Goal: Information Seeking & Learning: Learn about a topic

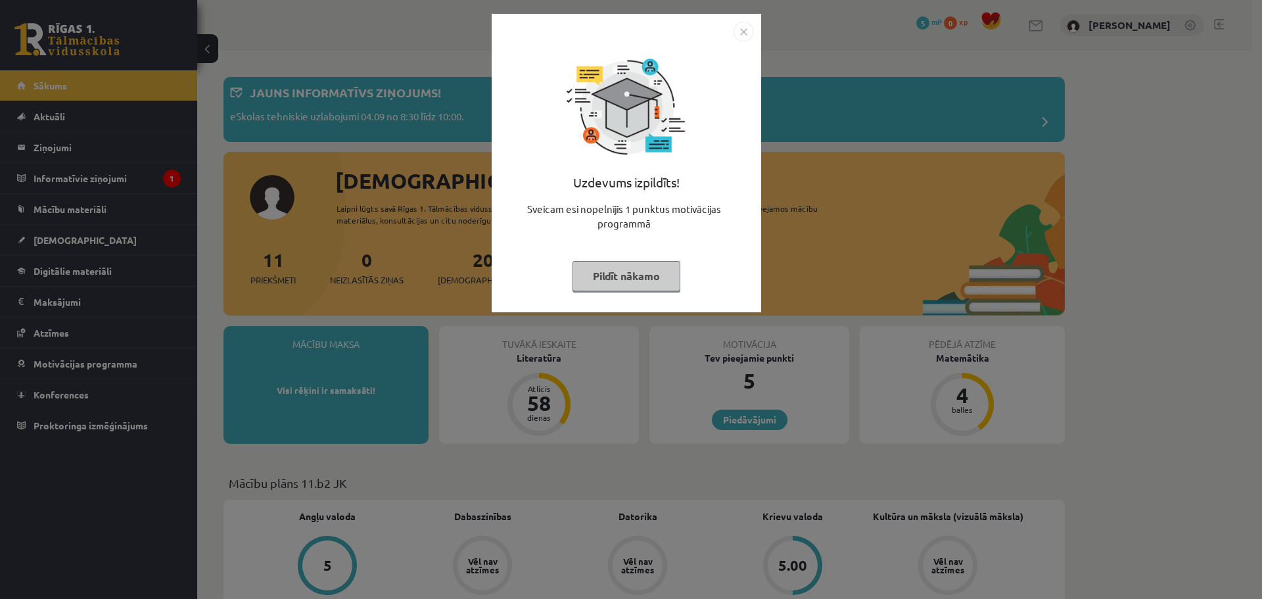
click at [739, 32] on img "Close" at bounding box center [743, 32] width 20 height 20
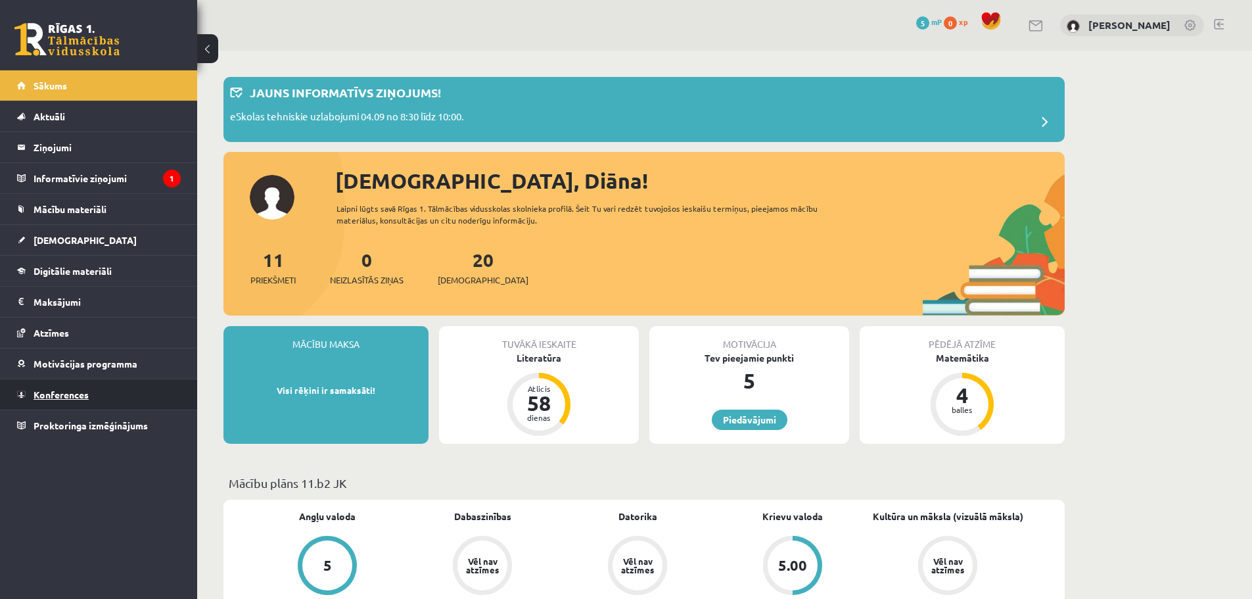
click at [49, 394] on span "Konferences" at bounding box center [61, 394] width 55 height 12
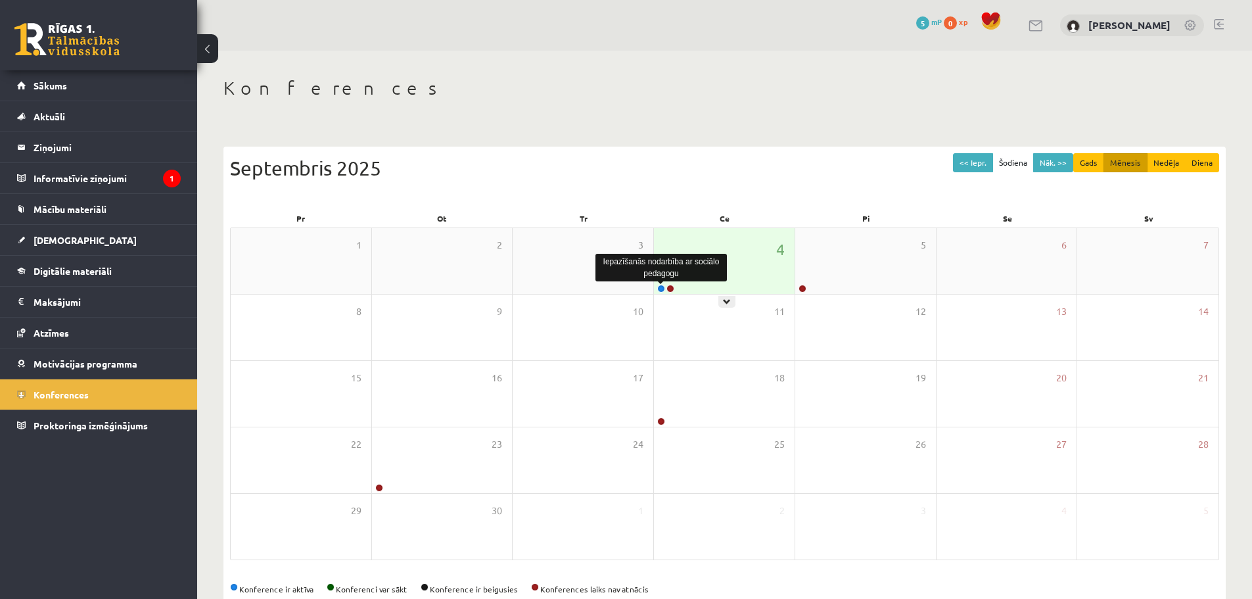
click at [661, 288] on link at bounding box center [661, 289] width 8 height 8
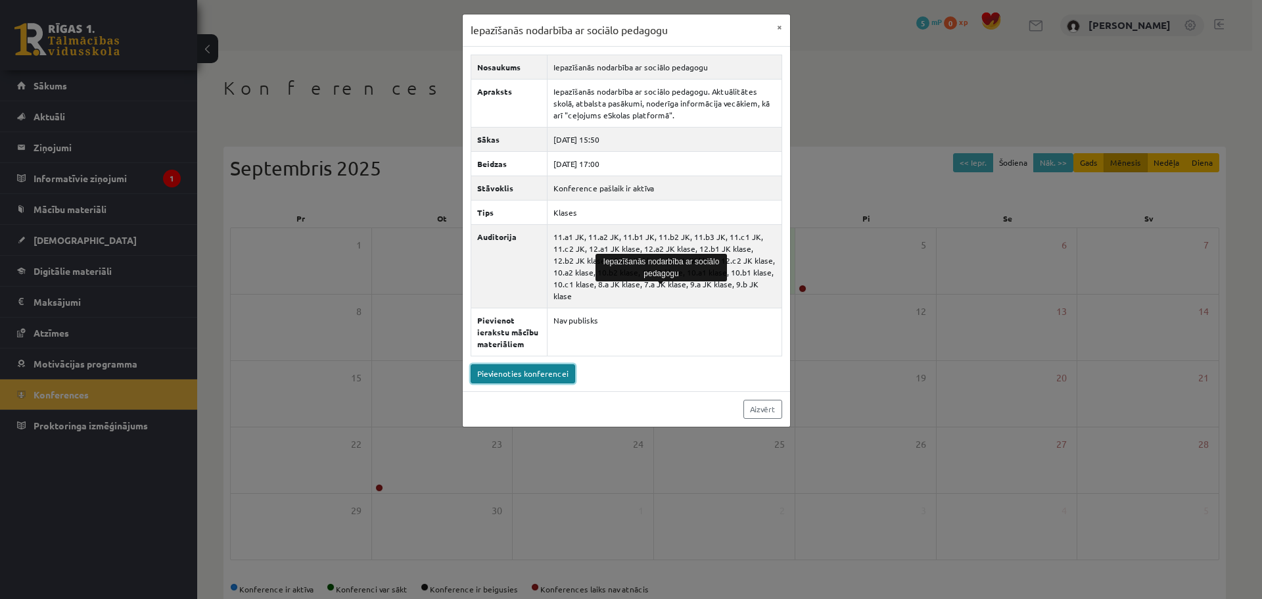
click at [521, 364] on link "Pievienoties konferencei" at bounding box center [523, 373] width 105 height 19
click at [505, 364] on link "Pievienoties konferencei" at bounding box center [523, 373] width 105 height 19
click at [885, 91] on div "Iepazīšanās nodarbība ar sociālo pedagogu × Nosaukums Iepazīšanās nodarbība ar …" at bounding box center [631, 299] width 1262 height 599
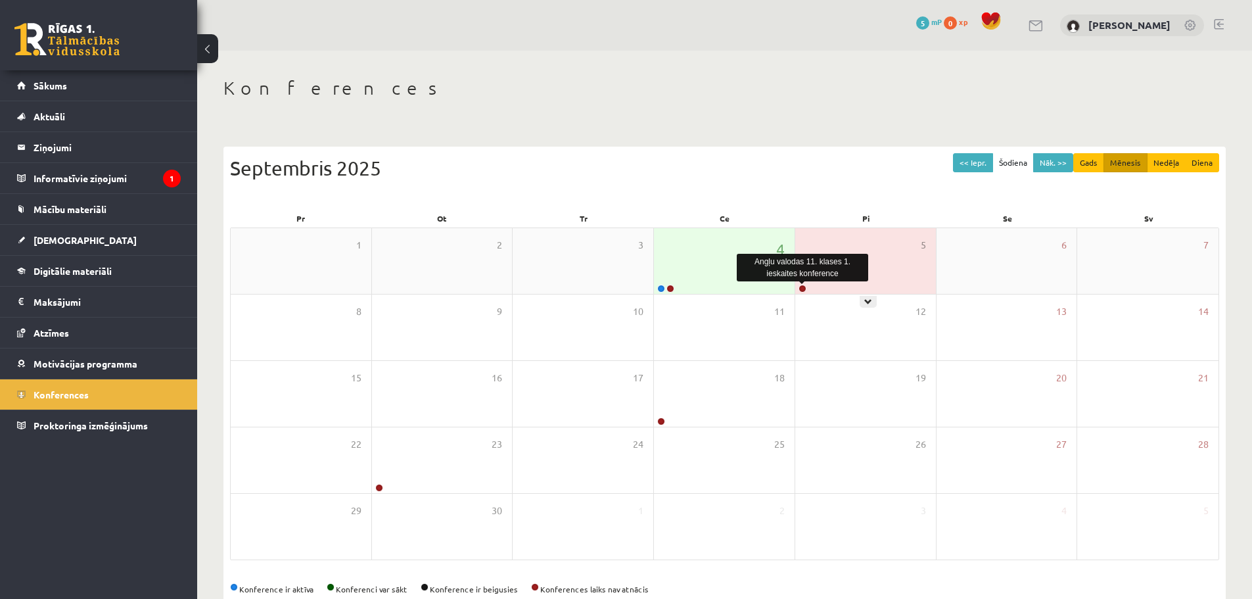
click at [799, 287] on link at bounding box center [803, 289] width 8 height 8
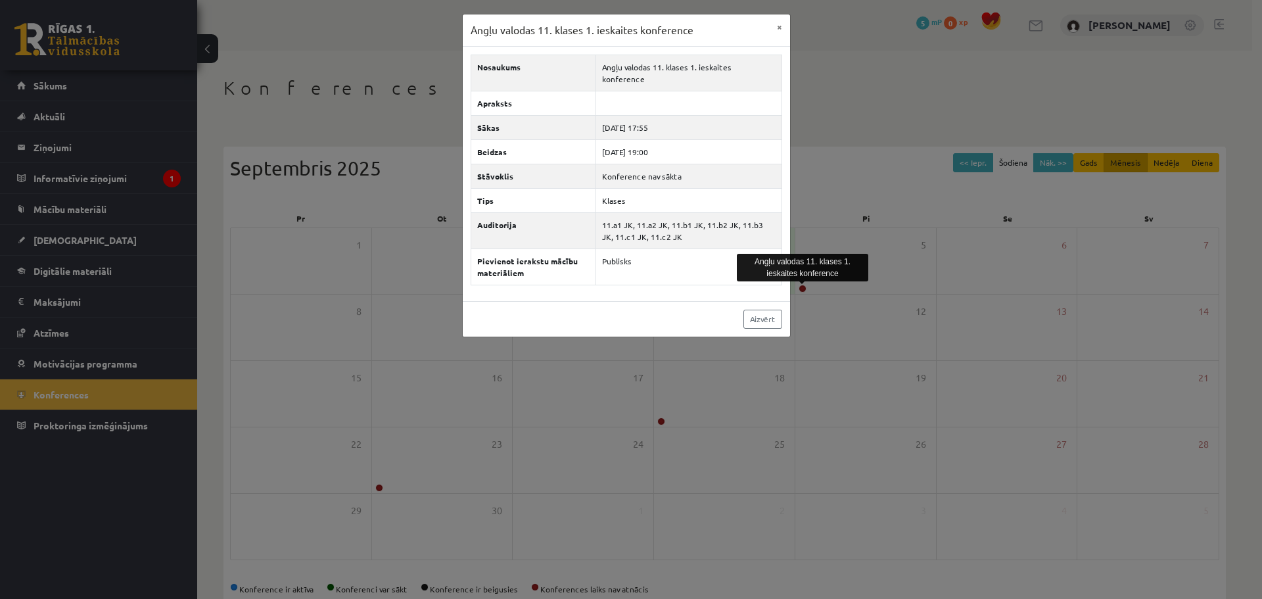
click at [831, 114] on div "Angļu valodas 11. klases 1. ieskaites konference × Nosaukums Angļu valodas 11. …" at bounding box center [631, 299] width 1262 height 599
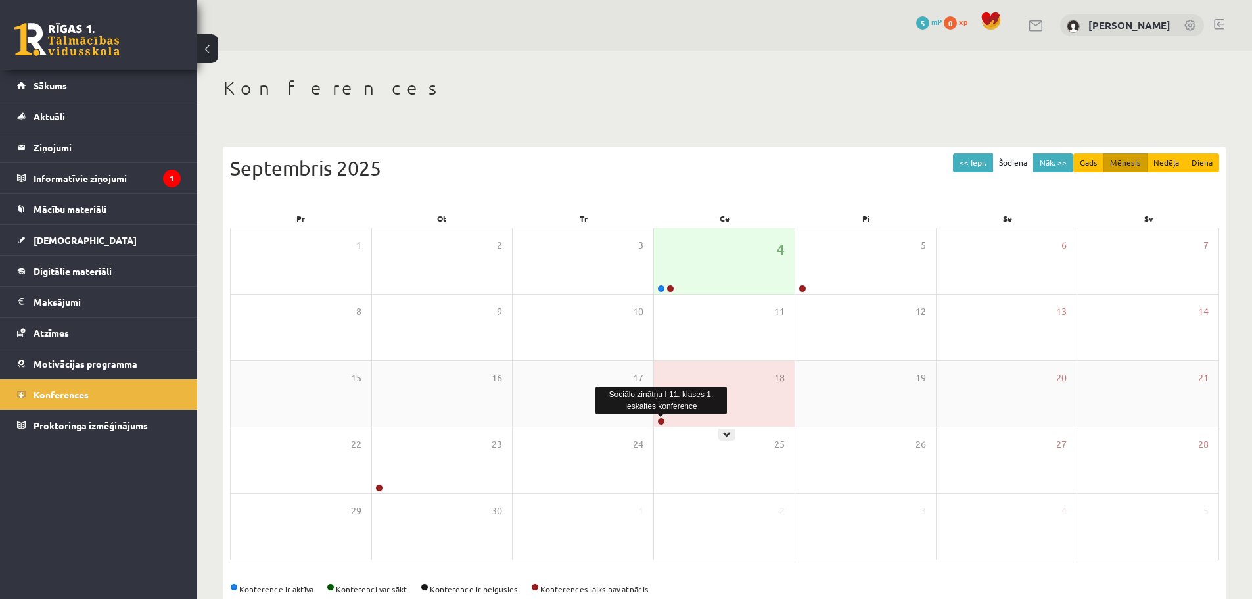
click at [658, 422] on link at bounding box center [661, 421] width 8 height 8
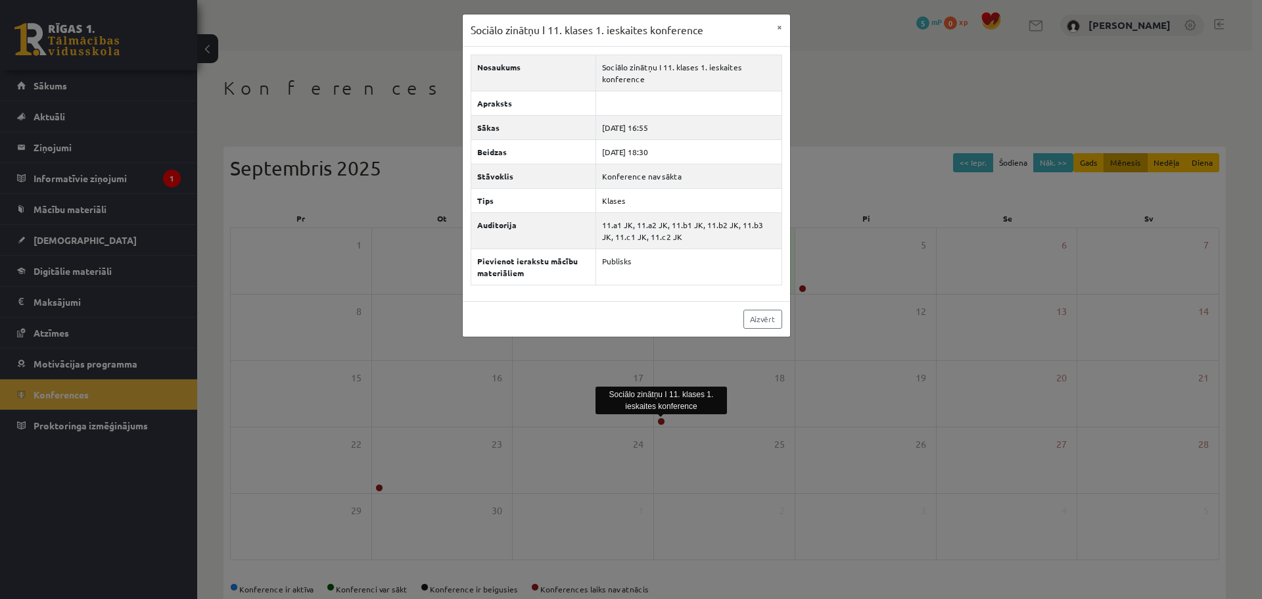
click at [865, 93] on div "Sociālo zinātņu I 11. klases 1. ieskaites konference × Nosaukums Sociālo zinātņ…" at bounding box center [631, 299] width 1262 height 599
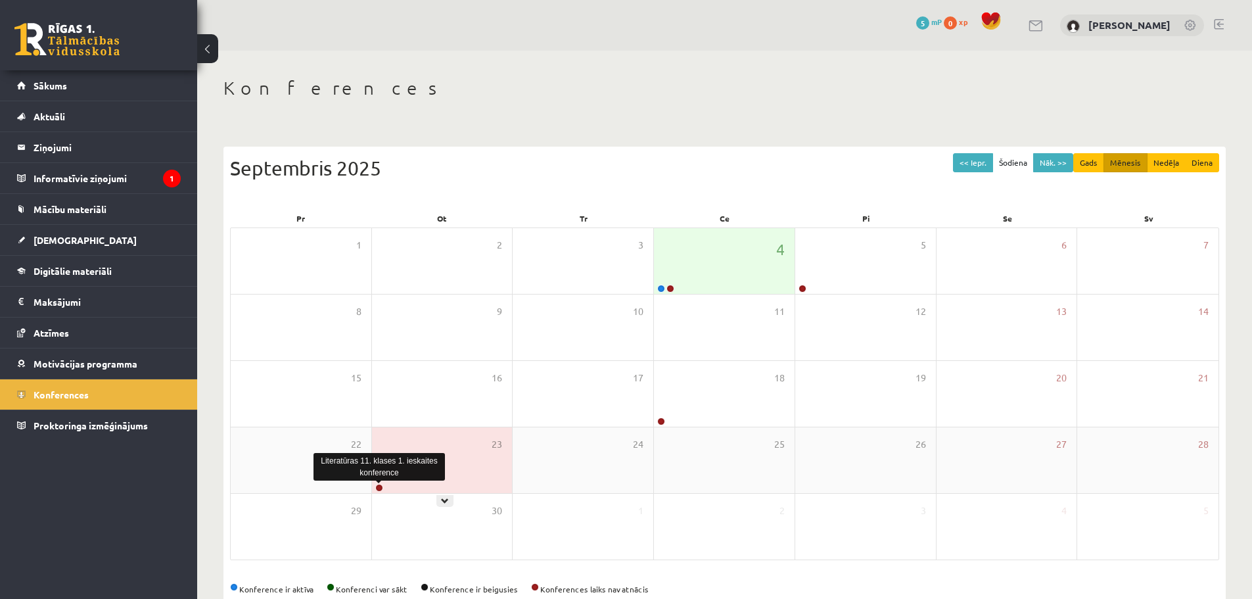
click at [381, 488] on link at bounding box center [379, 488] width 8 height 8
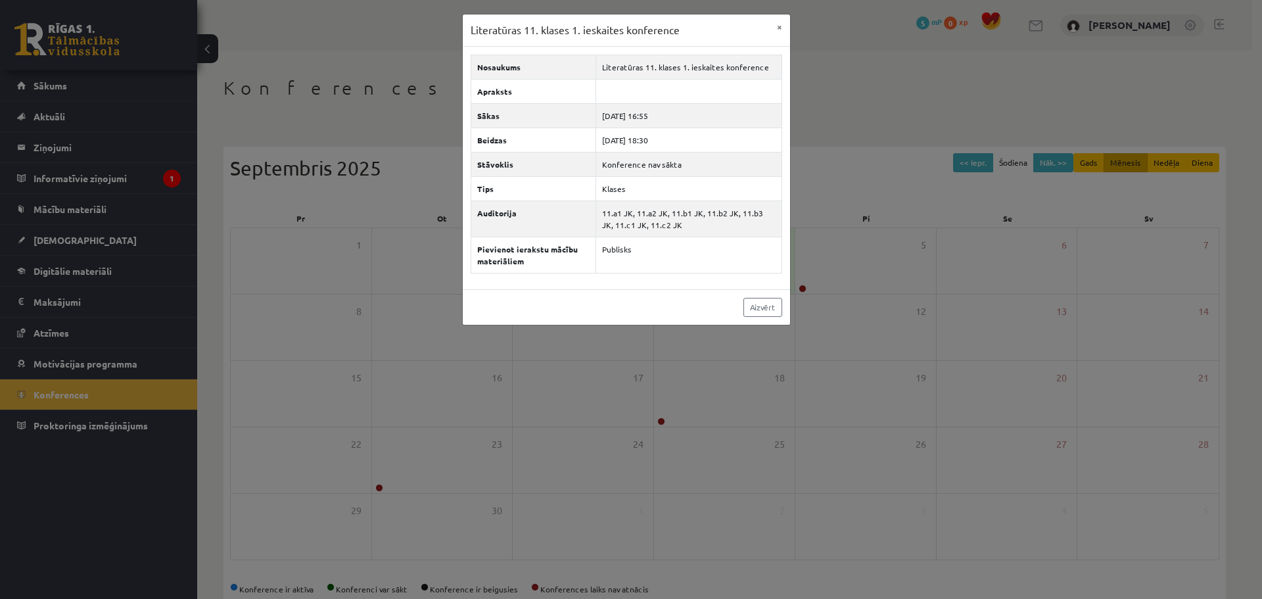
click at [817, 64] on div "Literatūras 11. klases 1. ieskaites konference × Nosaukums Literatūras 11. klas…" at bounding box center [631, 299] width 1262 height 599
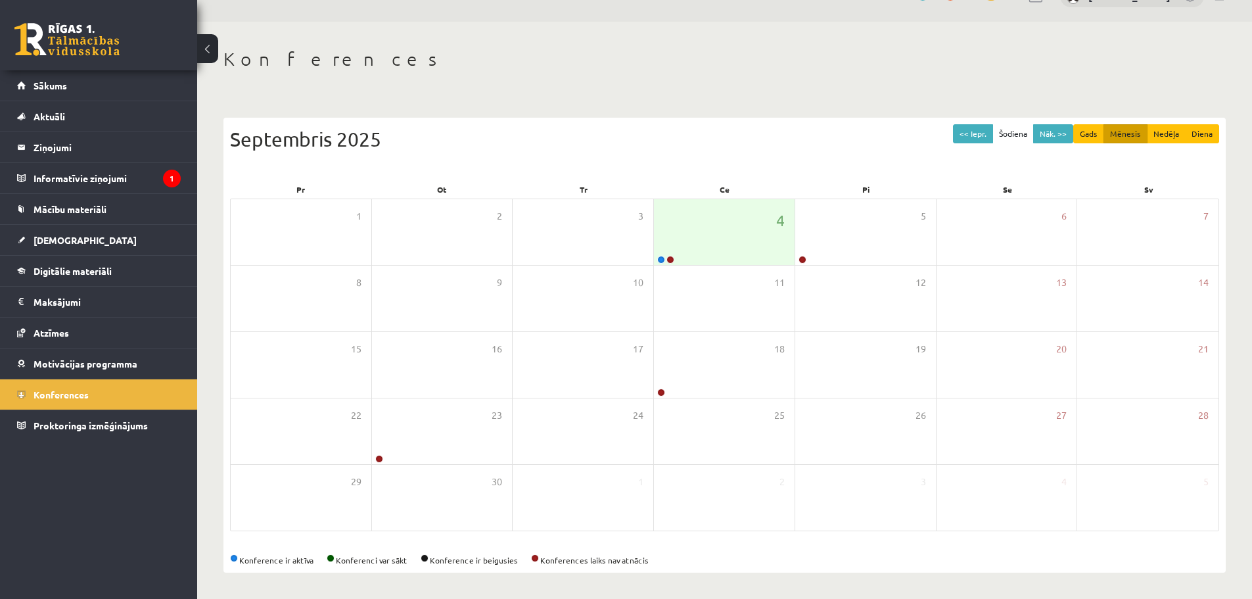
scroll to position [30, 0]
click at [1050, 132] on button "Nāk. >>" at bounding box center [1053, 133] width 40 height 19
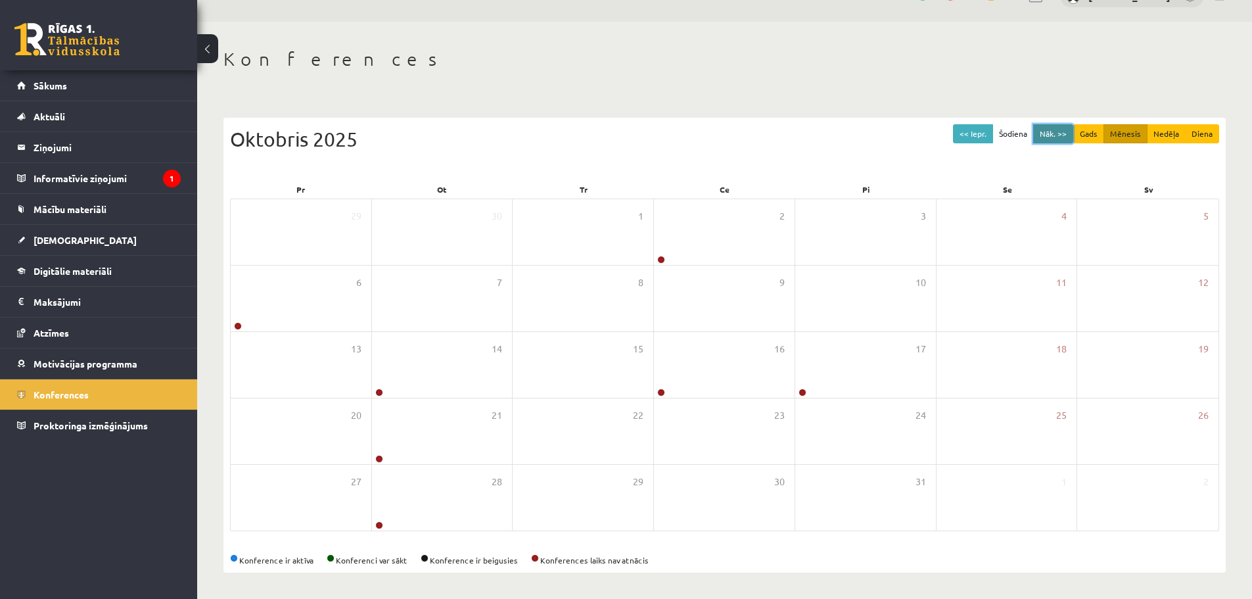
click at [1050, 132] on button "Nāk. >>" at bounding box center [1053, 133] width 40 height 19
click at [978, 136] on button "<< Iepr." at bounding box center [973, 133] width 40 height 19
click at [1050, 129] on button "Nāk. >>" at bounding box center [1053, 133] width 40 height 19
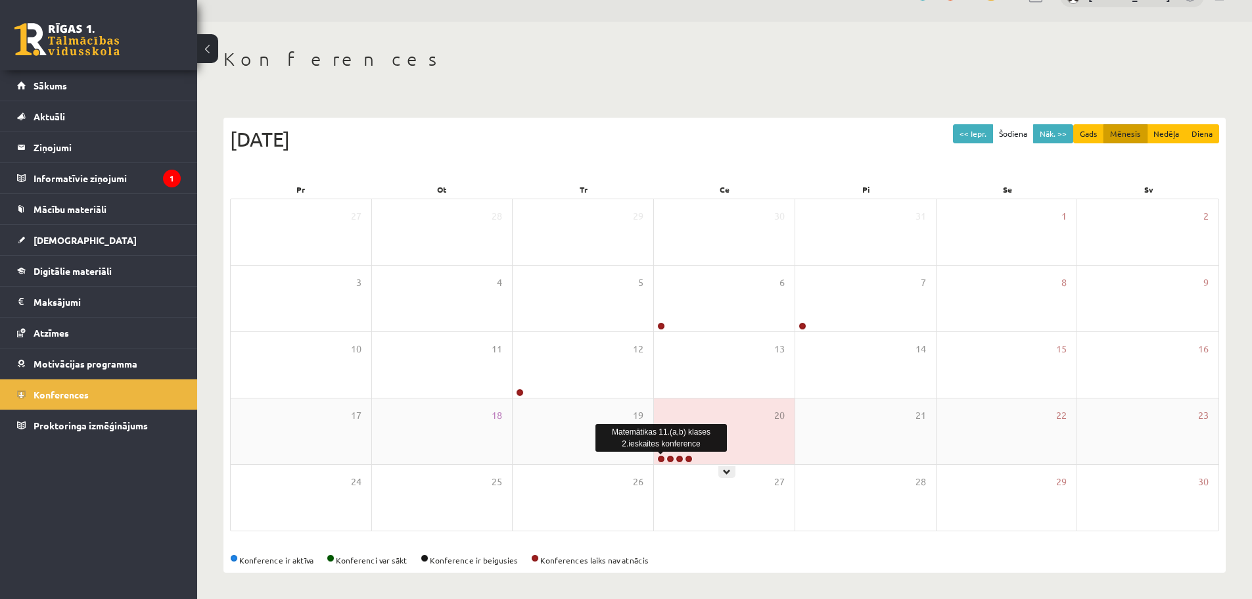
click at [660, 457] on link at bounding box center [661, 459] width 8 height 8
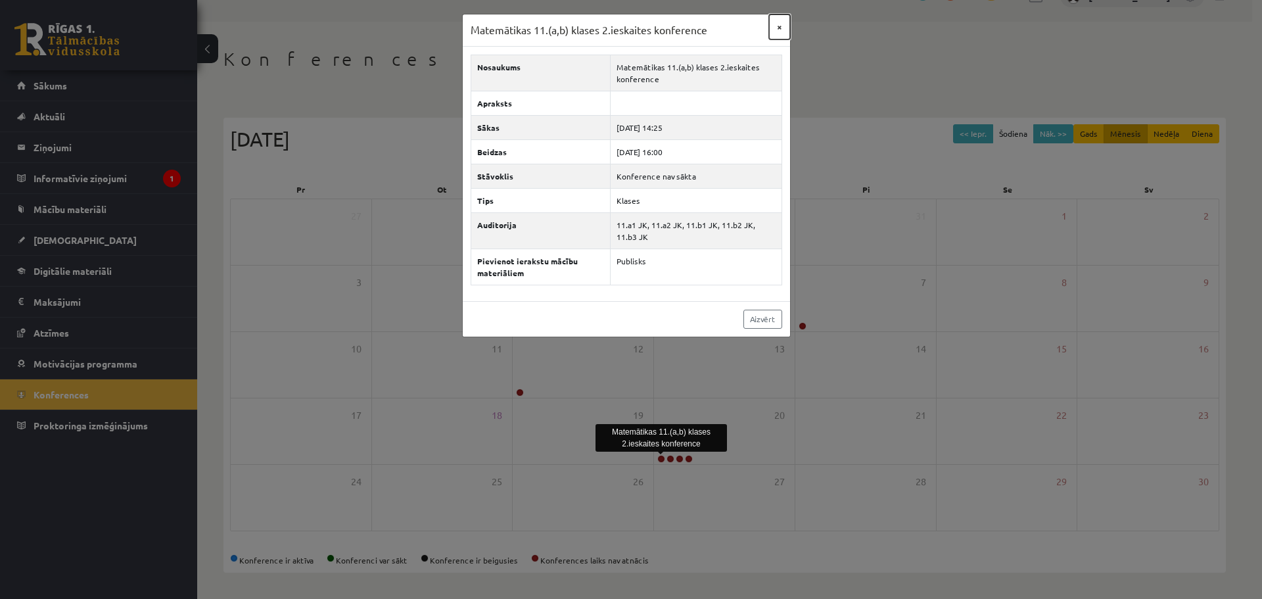
click at [783, 29] on button "×" at bounding box center [779, 26] width 21 height 25
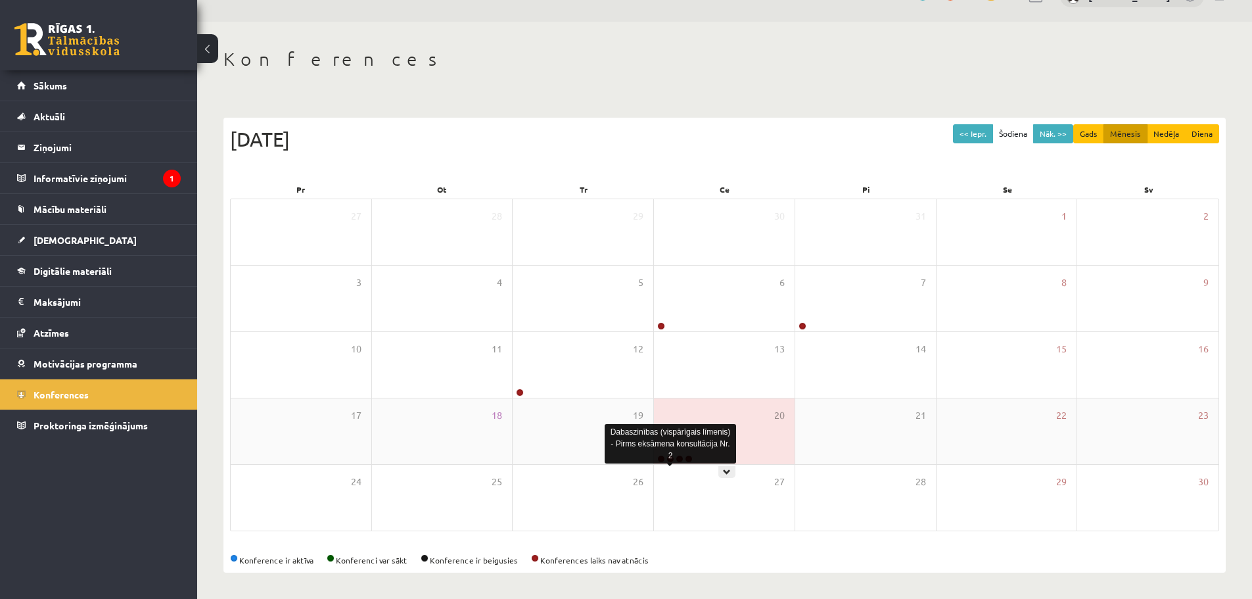
click at [671, 459] on link at bounding box center [670, 459] width 8 height 8
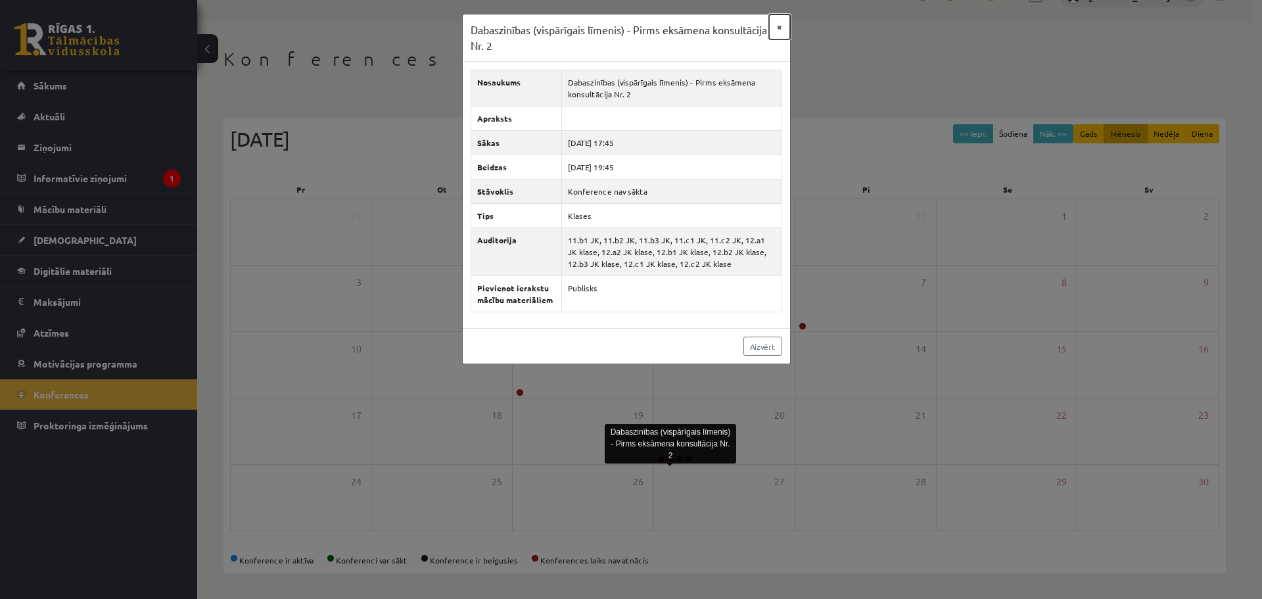
click at [776, 27] on button "×" at bounding box center [779, 26] width 21 height 25
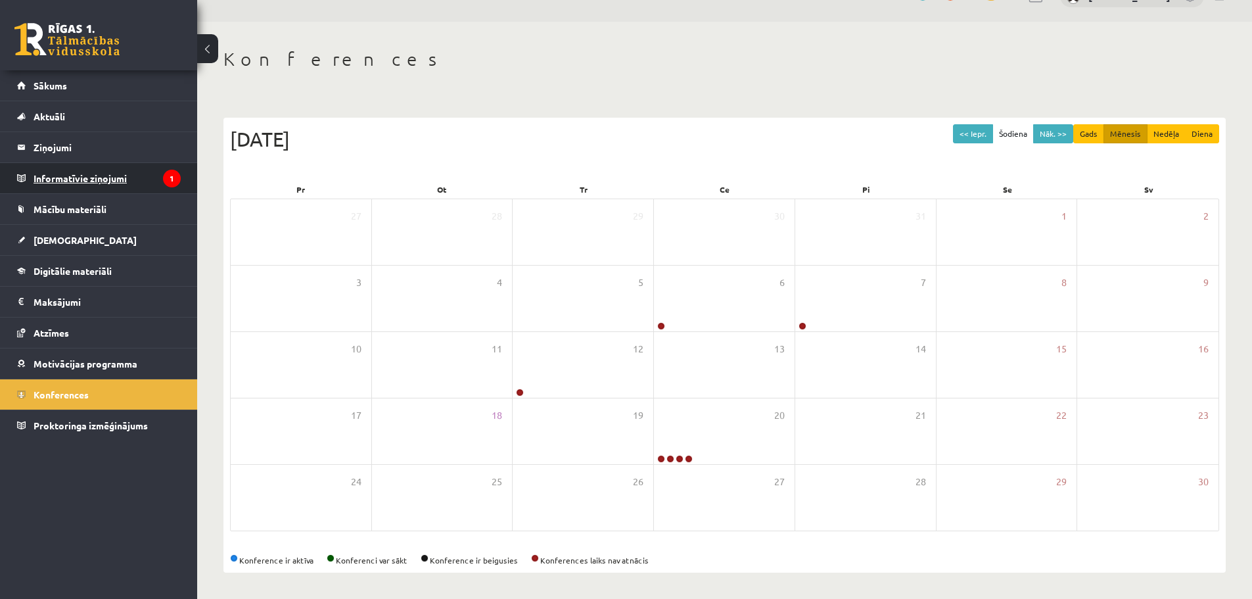
click at [55, 174] on legend "Informatīvie ziņojumi 1" at bounding box center [107, 178] width 147 height 30
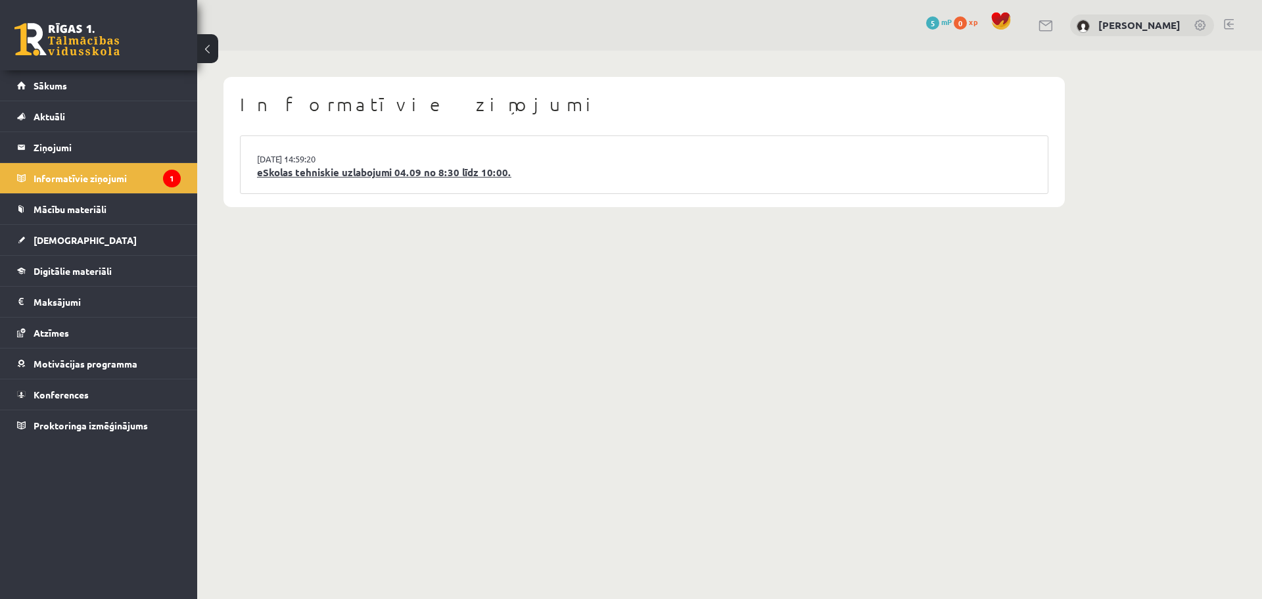
click at [385, 174] on link "eSkolas tehniskie uzlabojumi 04.09 no 8:30 līdz 10:00." at bounding box center [644, 172] width 774 height 15
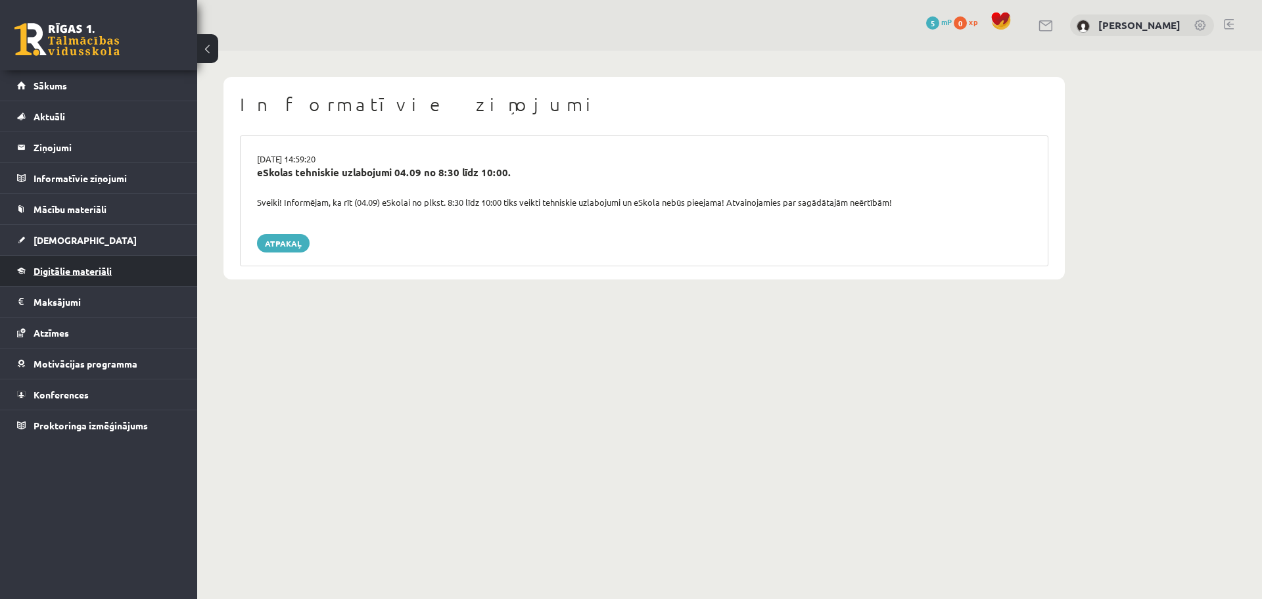
click at [80, 271] on span "Digitālie materiāli" at bounding box center [73, 271] width 78 height 12
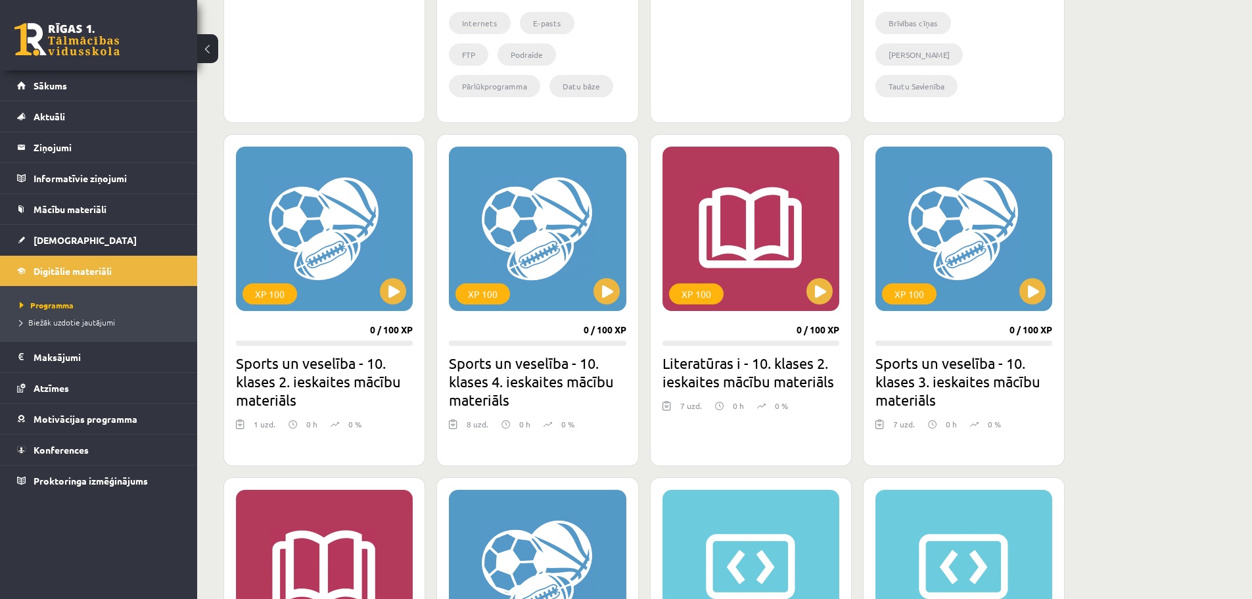
scroll to position [329, 0]
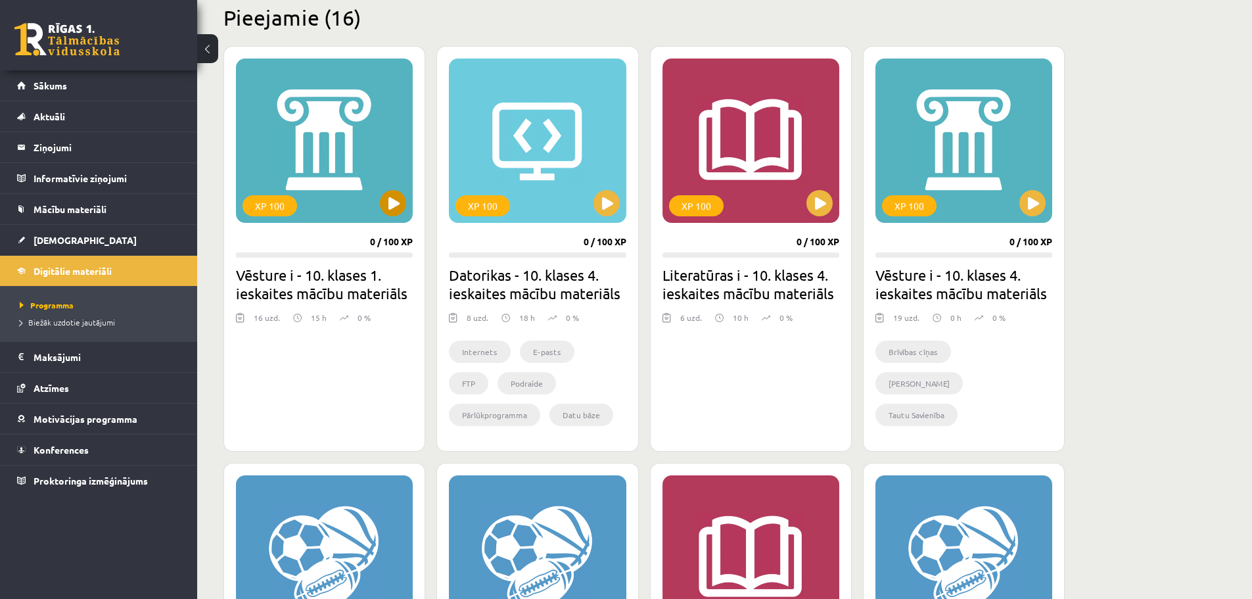
click at [326, 205] on div "XP 100" at bounding box center [324, 140] width 177 height 164
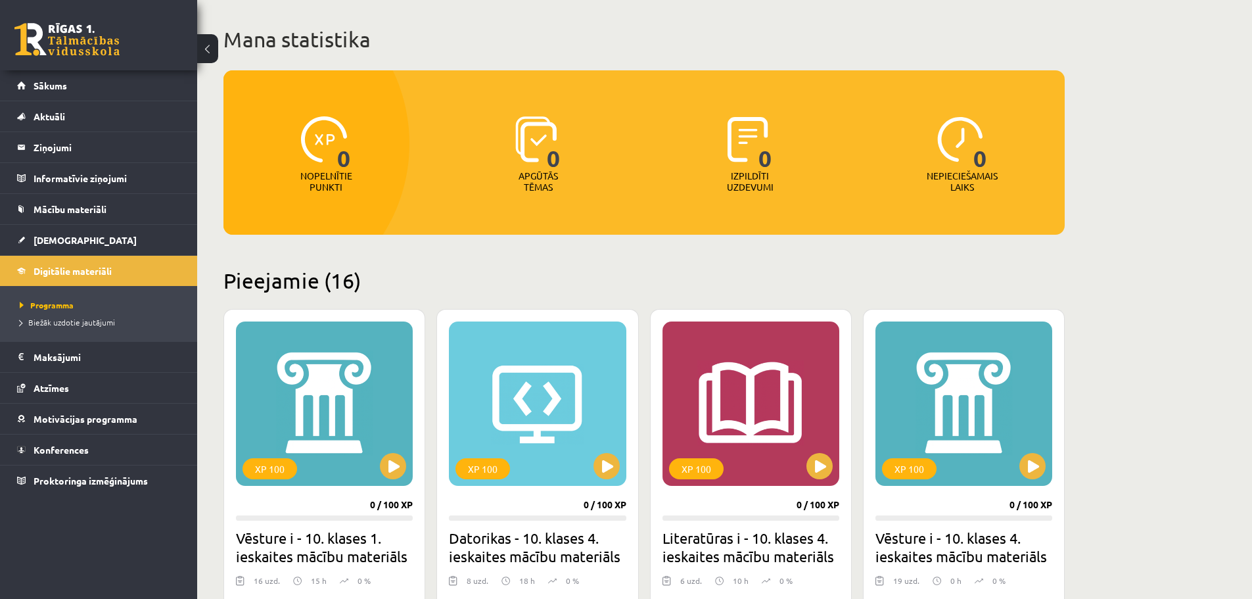
scroll to position [24, 0]
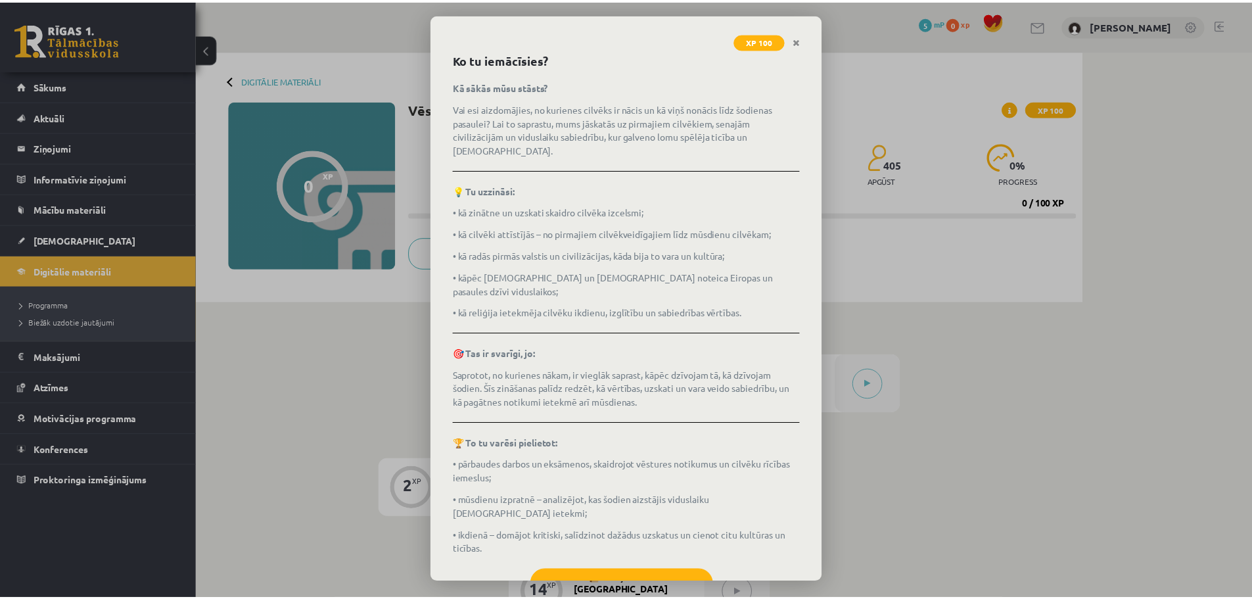
scroll to position [70, 0]
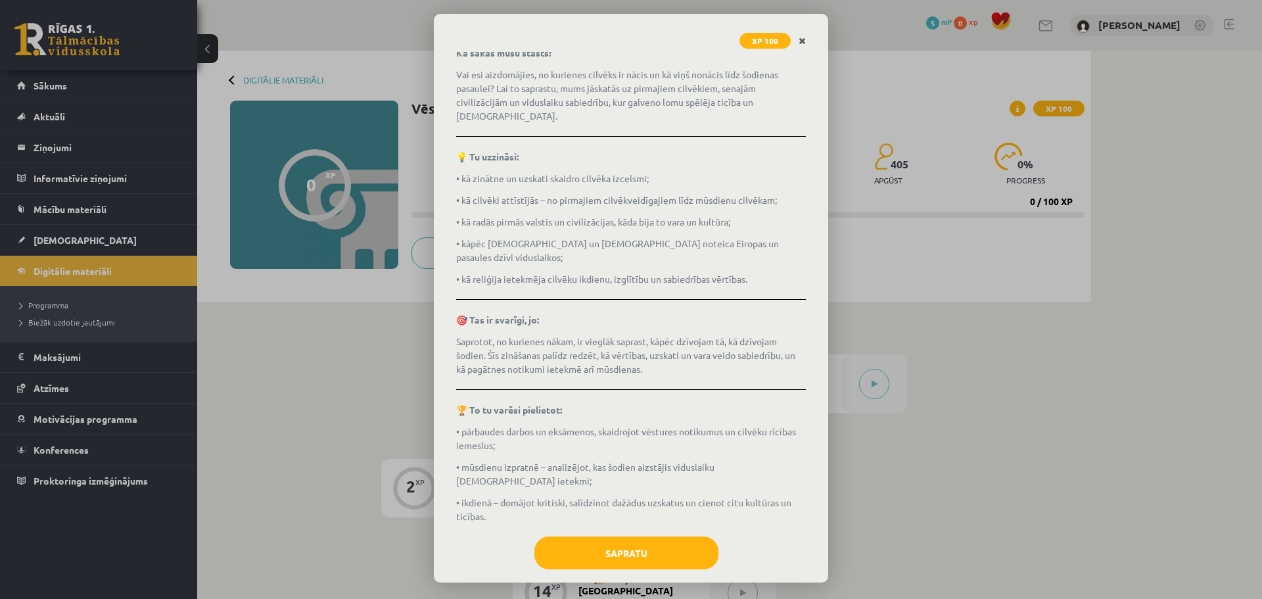
click at [803, 45] on link "Close" at bounding box center [802, 41] width 23 height 26
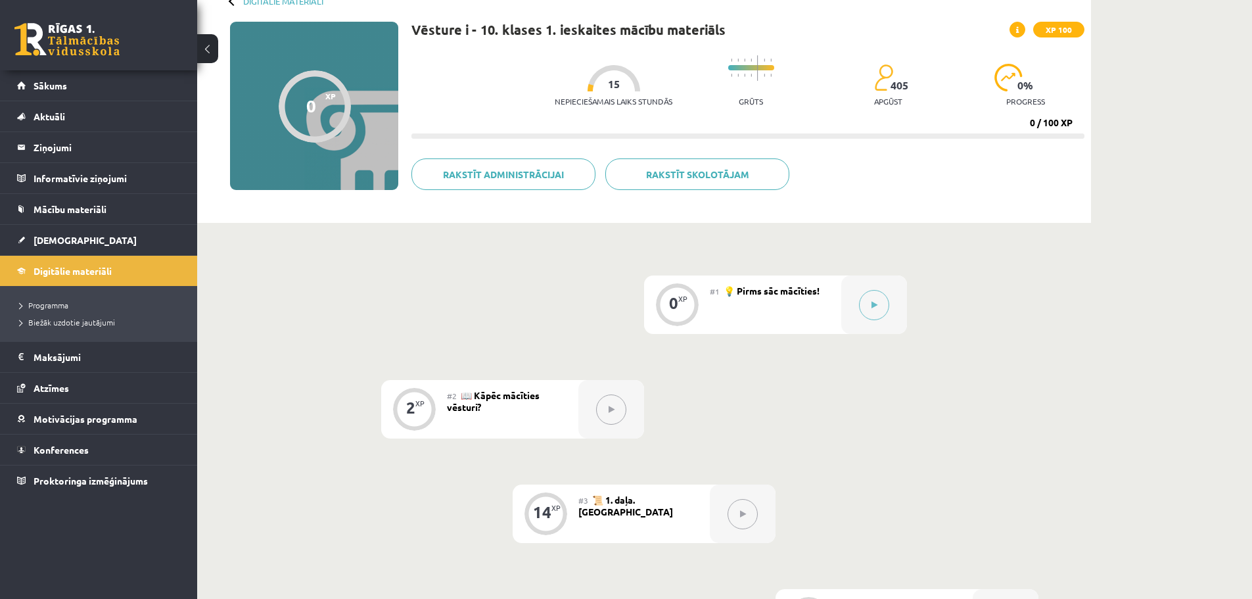
scroll to position [0, 0]
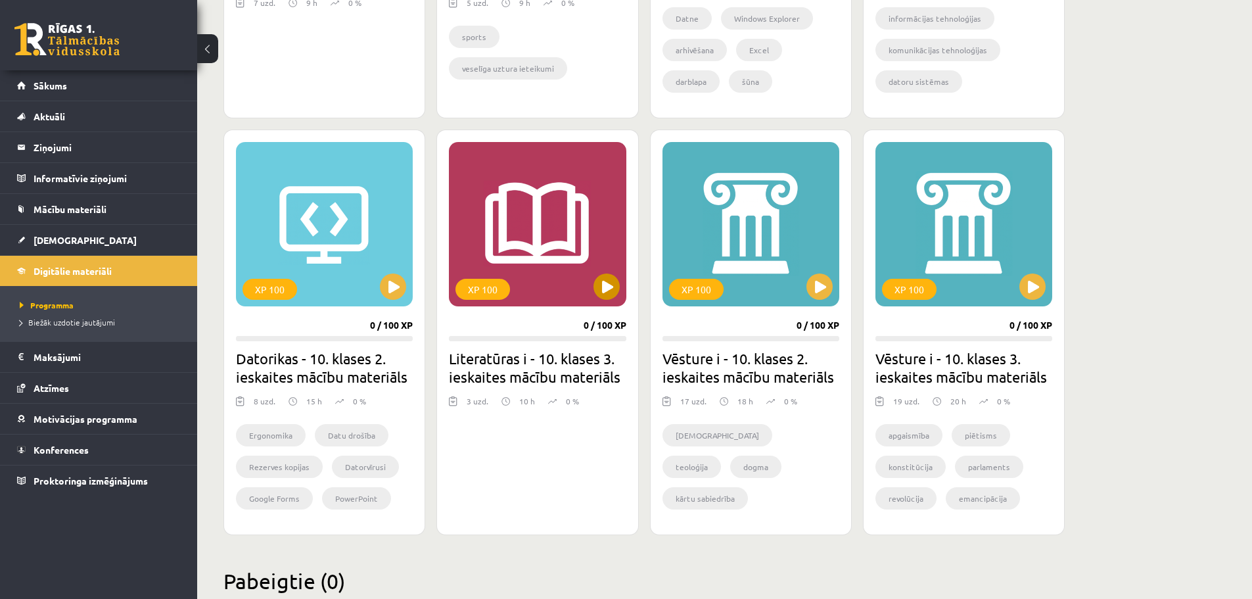
scroll to position [1458, 0]
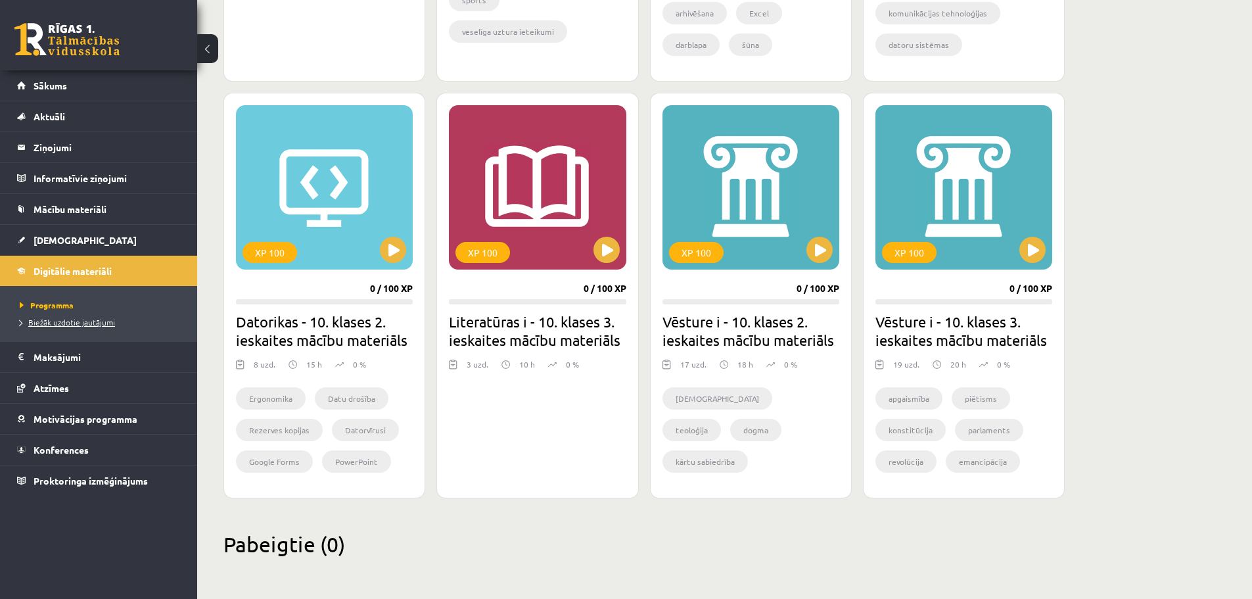
click at [89, 321] on span "Biežāk uzdotie jautājumi" at bounding box center [67, 322] width 95 height 11
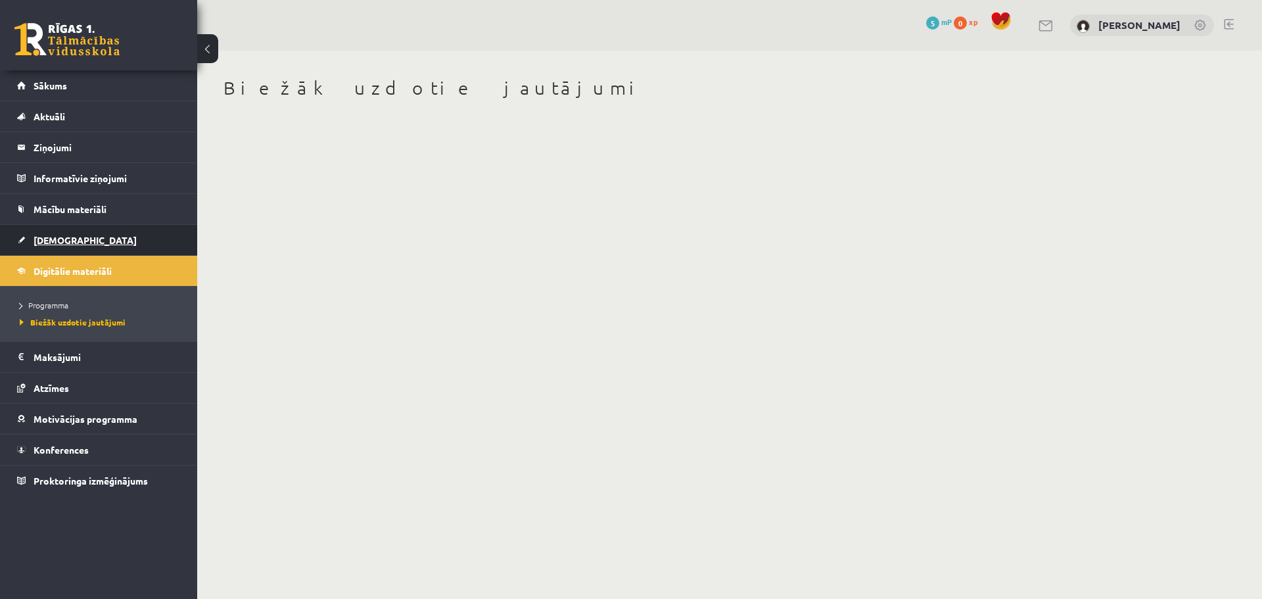
click at [72, 246] on link "[DEMOGRAPHIC_DATA]" at bounding box center [99, 240] width 164 height 30
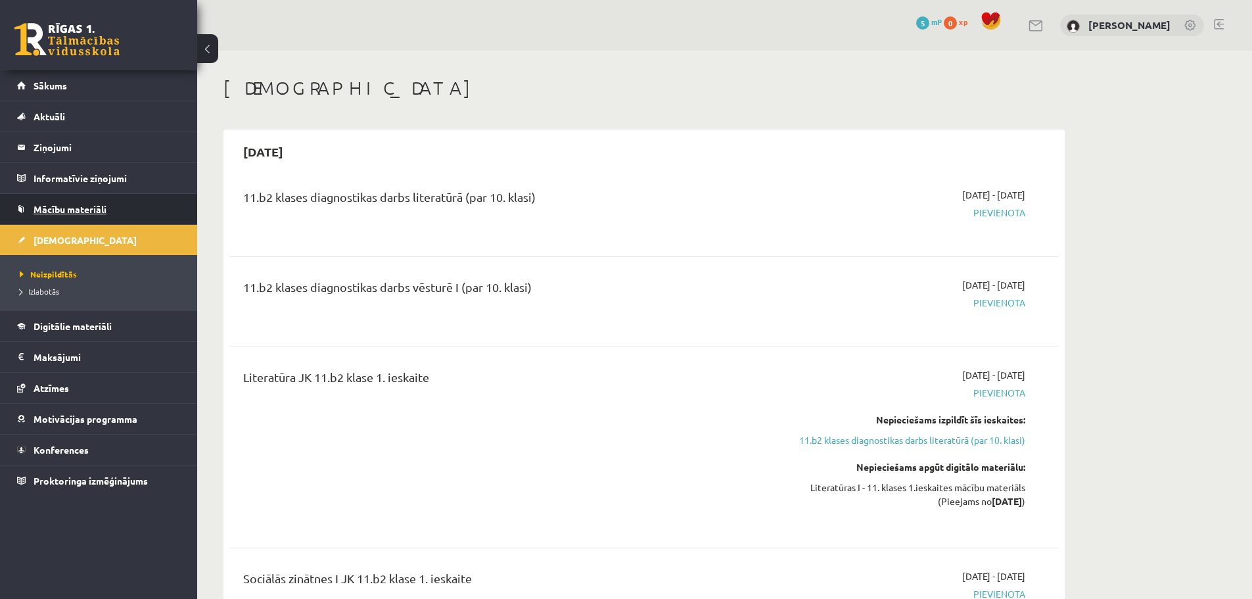
click at [126, 207] on link "Mācību materiāli" at bounding box center [99, 209] width 164 height 30
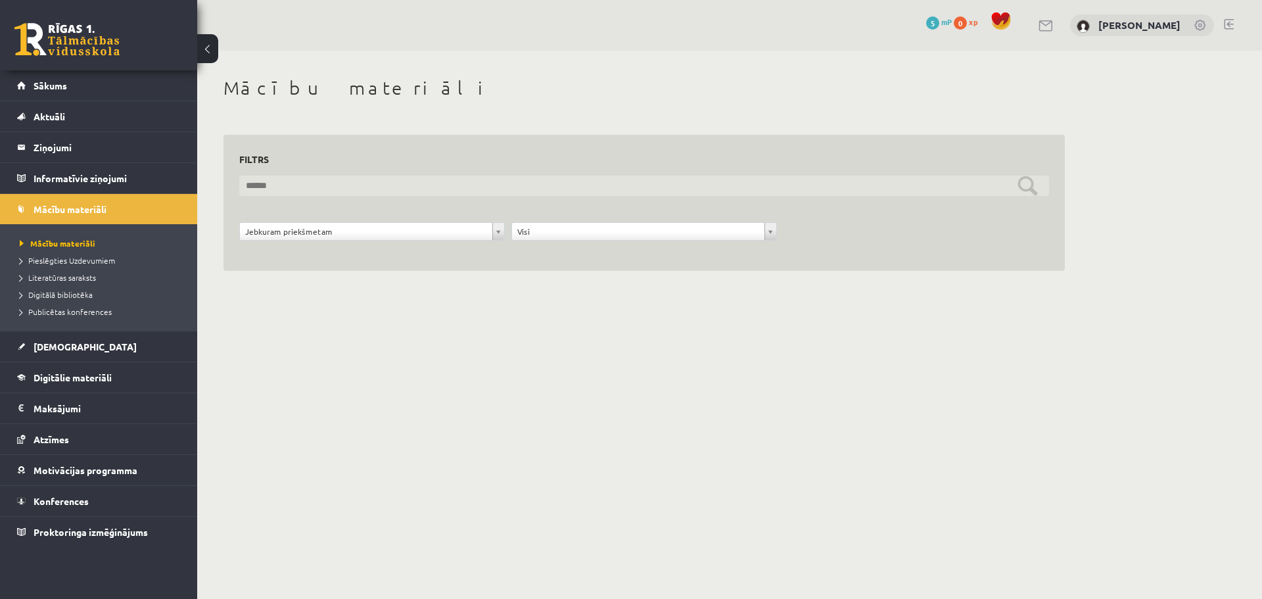
click at [318, 188] on input "text" at bounding box center [644, 185] width 810 height 20
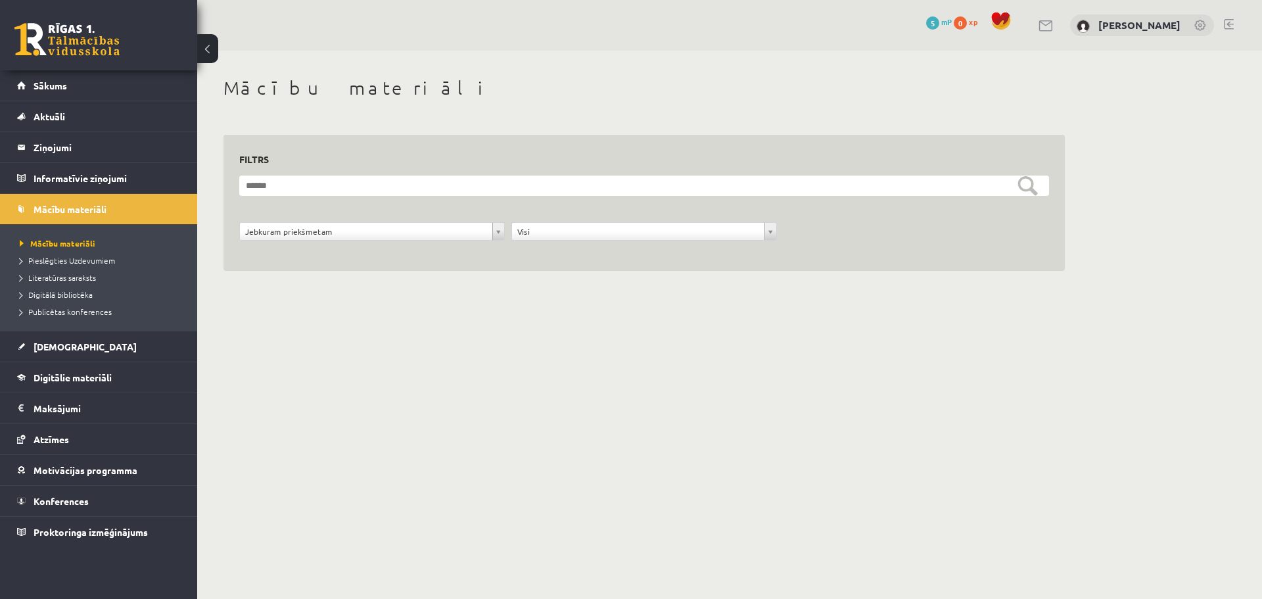
click at [375, 327] on div "**********" at bounding box center [644, 189] width 894 height 277
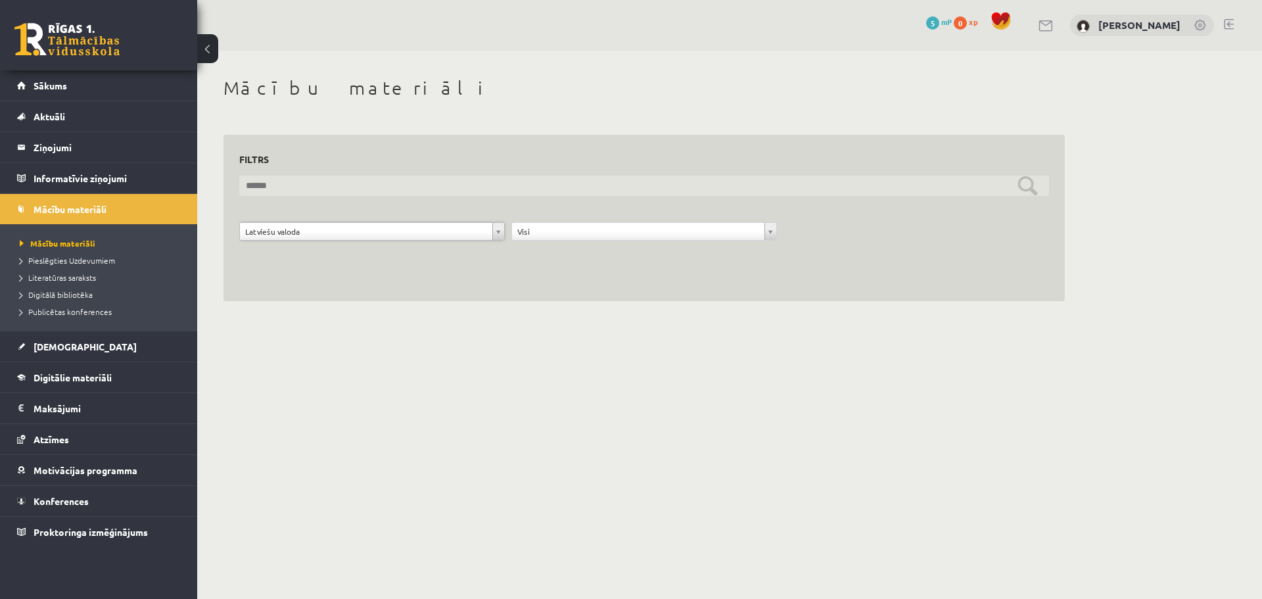
click at [585, 194] on input "text" at bounding box center [644, 185] width 810 height 20
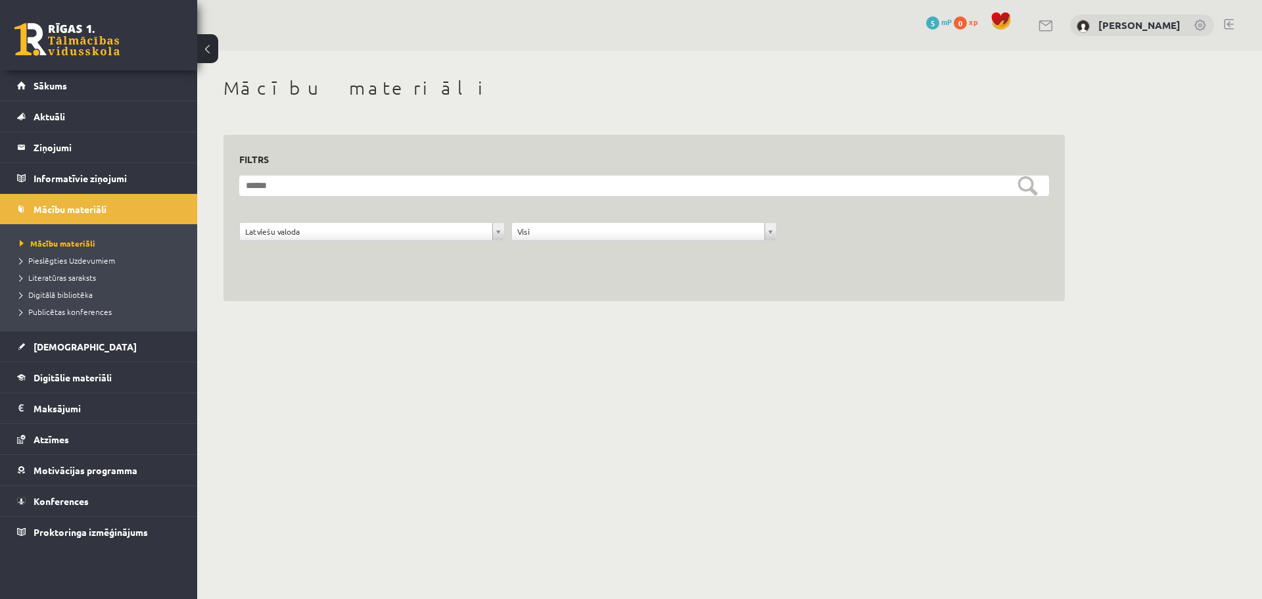
click at [787, 441] on body "0 Dāvanas 5 mP 0 xp Diāna Knopa Sākums Aktuāli Kā mācīties eSKOLĀ Kontakti Norm…" at bounding box center [631, 299] width 1262 height 599
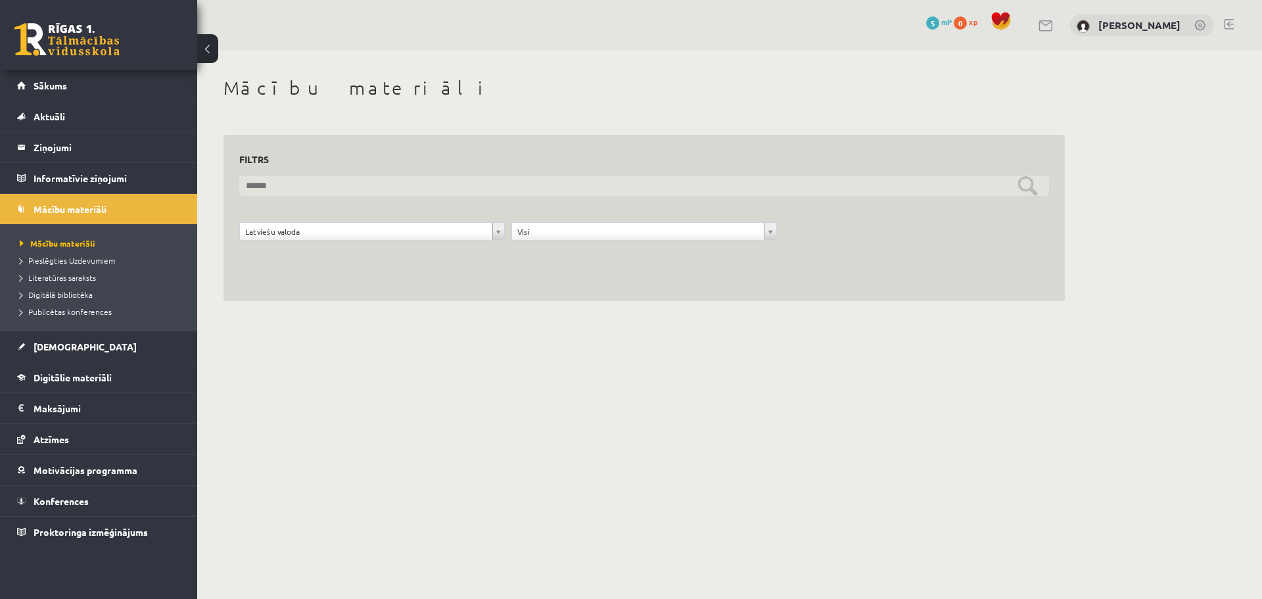
click at [1031, 181] on input "text" at bounding box center [644, 185] width 810 height 20
click at [1029, 191] on input "text" at bounding box center [644, 185] width 810 height 20
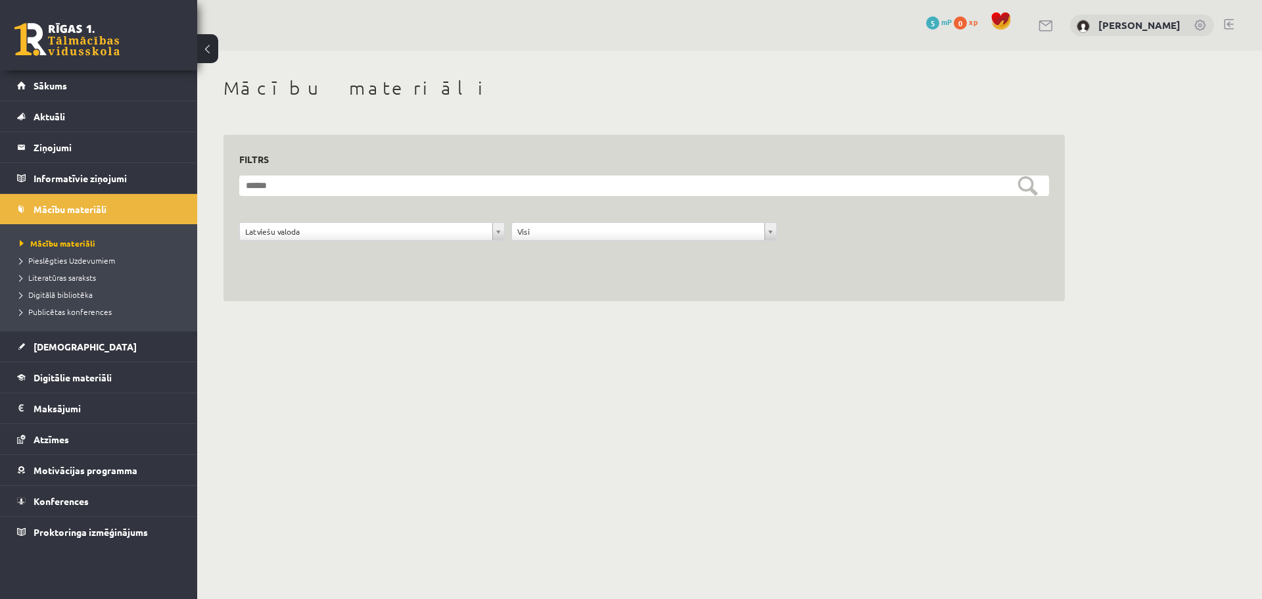
click at [1131, 187] on div "**********" at bounding box center [729, 189] width 1065 height 277
click at [74, 259] on span "Pieslēgties Uzdevumiem" at bounding box center [67, 260] width 95 height 11
click at [85, 379] on span "Digitālie materiāli" at bounding box center [73, 377] width 78 height 12
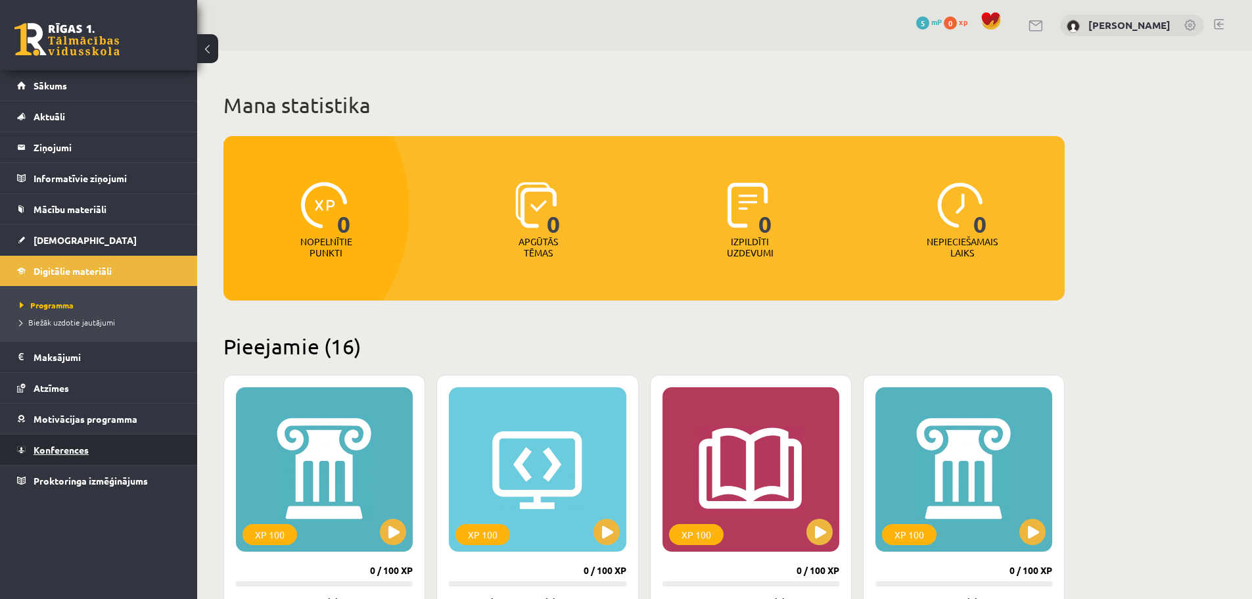
click at [79, 448] on span "Konferences" at bounding box center [61, 450] width 55 height 12
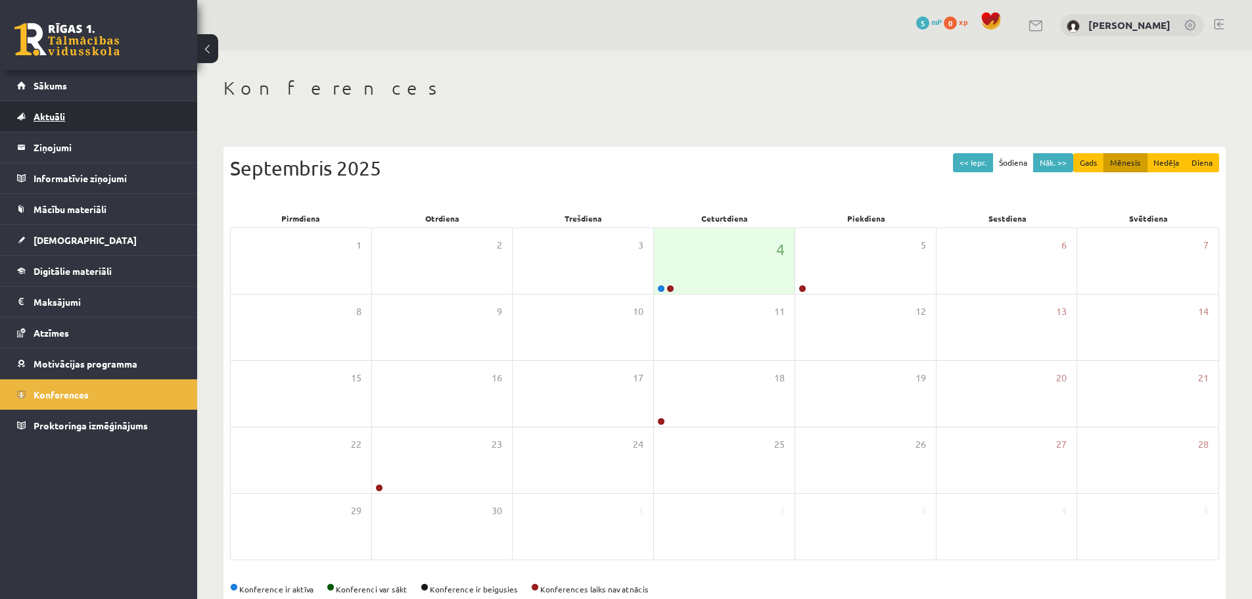
click at [73, 118] on link "Aktuāli" at bounding box center [99, 116] width 164 height 30
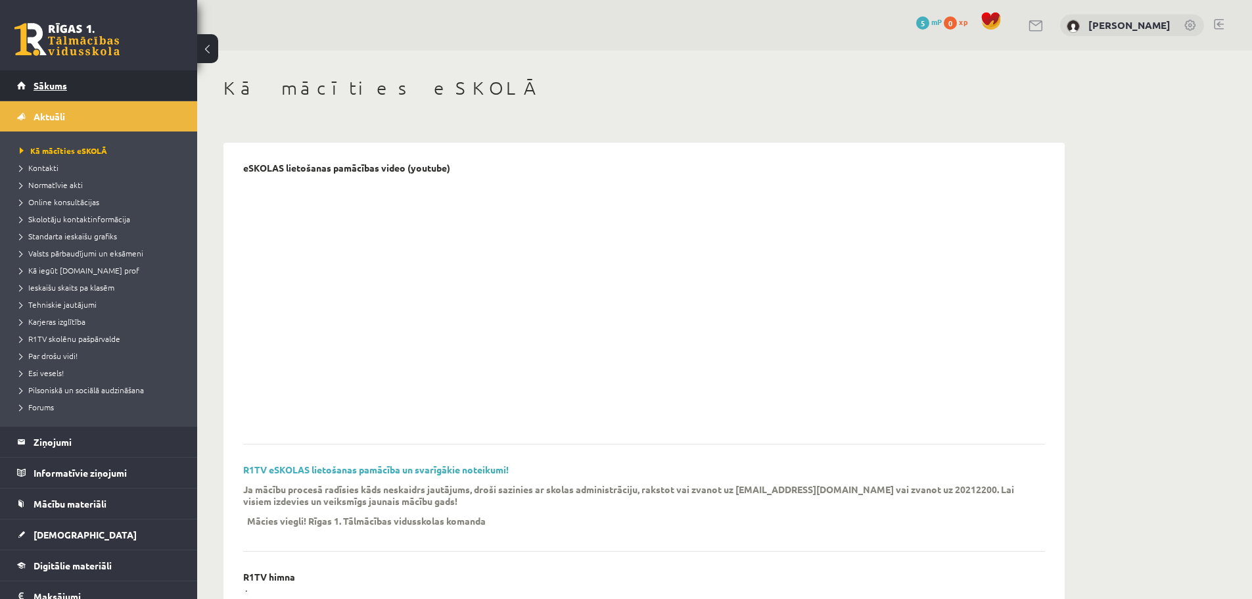
click at [50, 90] on span "Sākums" at bounding box center [51, 86] width 34 height 12
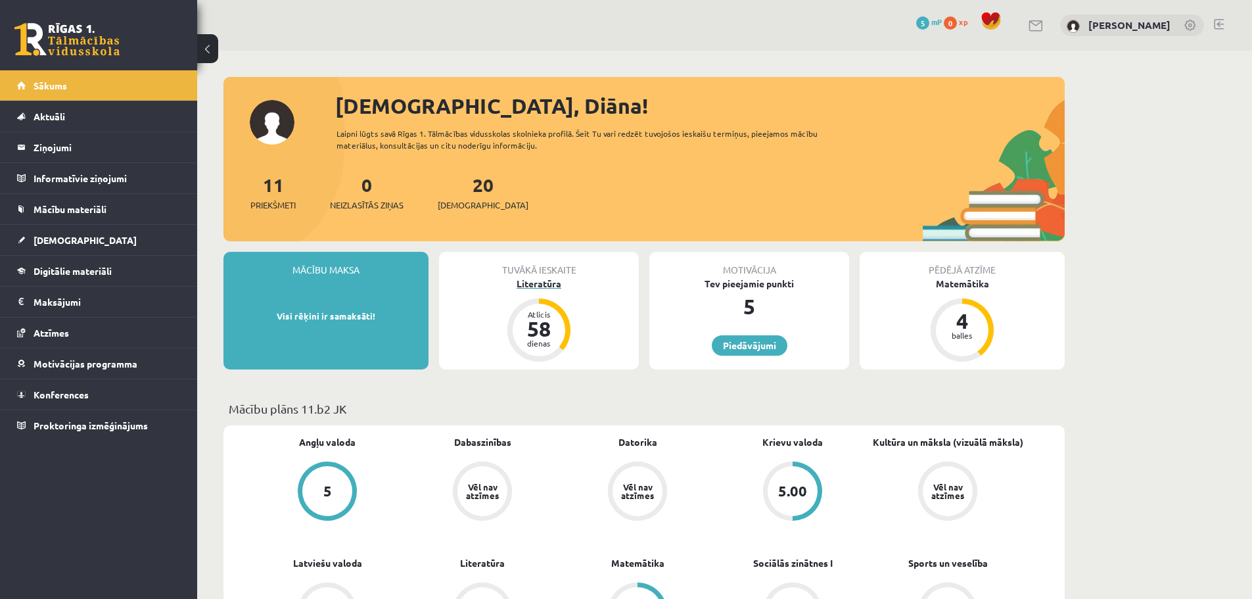
click at [540, 289] on div "Literatūra" at bounding box center [539, 284] width 200 height 14
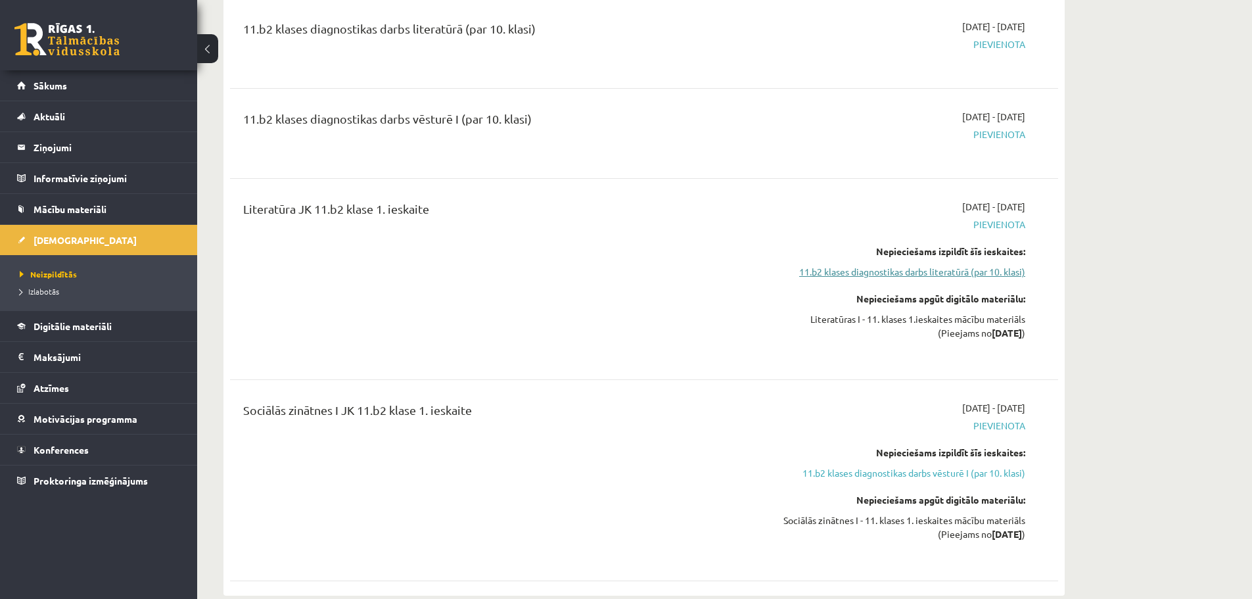
scroll to position [197, 0]
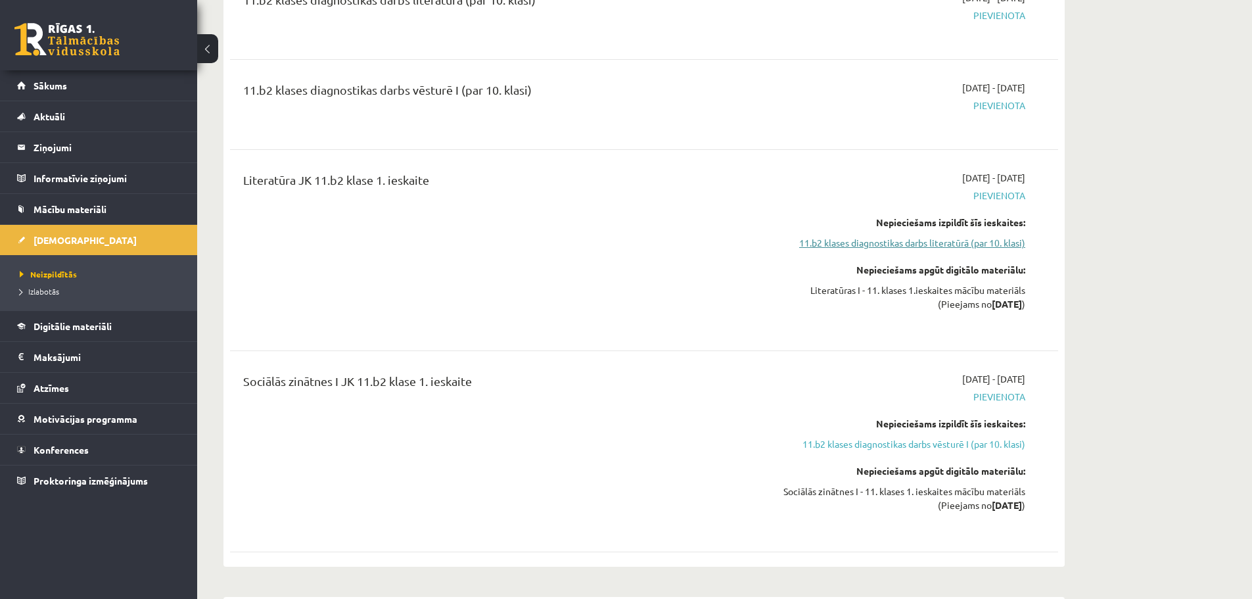
click at [964, 243] on link "11.b2 klases diagnostikas darbs literatūrā (par 10. klasi)" at bounding box center [902, 243] width 248 height 14
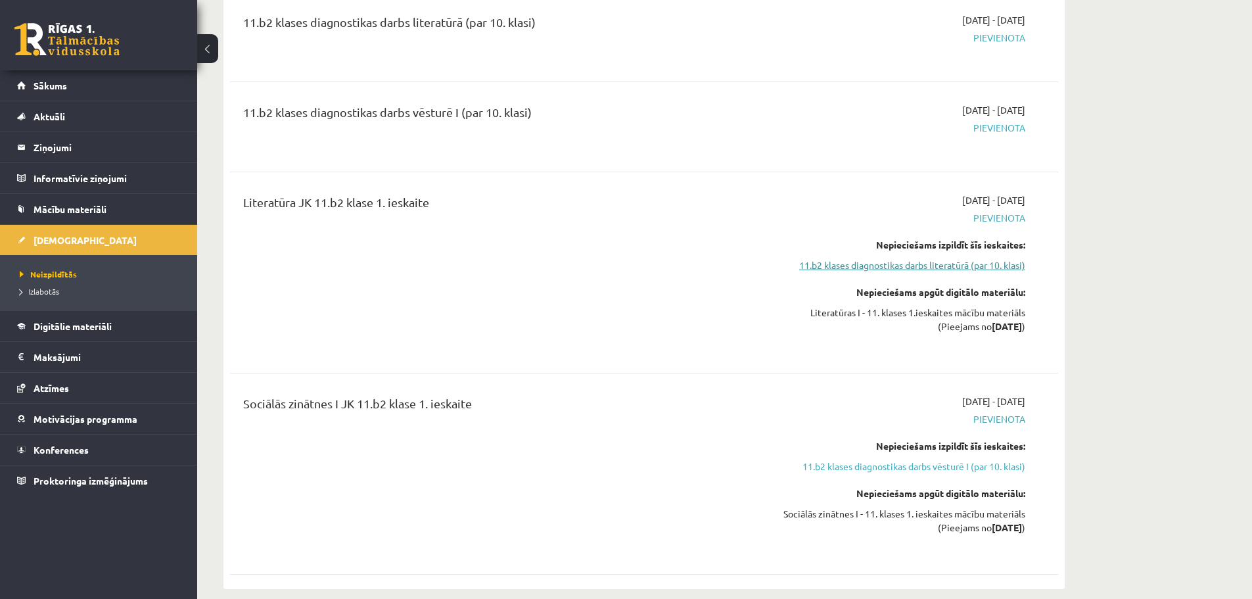
click at [889, 264] on link "11.b2 klases diagnostikas darbs literatūrā (par 10. klasi)" at bounding box center [902, 265] width 248 height 14
click at [891, 268] on link "11.b2 klases diagnostikas darbs literatūrā (par 10. klasi)" at bounding box center [902, 265] width 248 height 14
click at [903, 263] on link "11.b2 klases diagnostikas darbs literatūrā (par 10. klasi)" at bounding box center [902, 265] width 248 height 14
click at [98, 331] on link "Digitālie materiāli" at bounding box center [99, 326] width 164 height 30
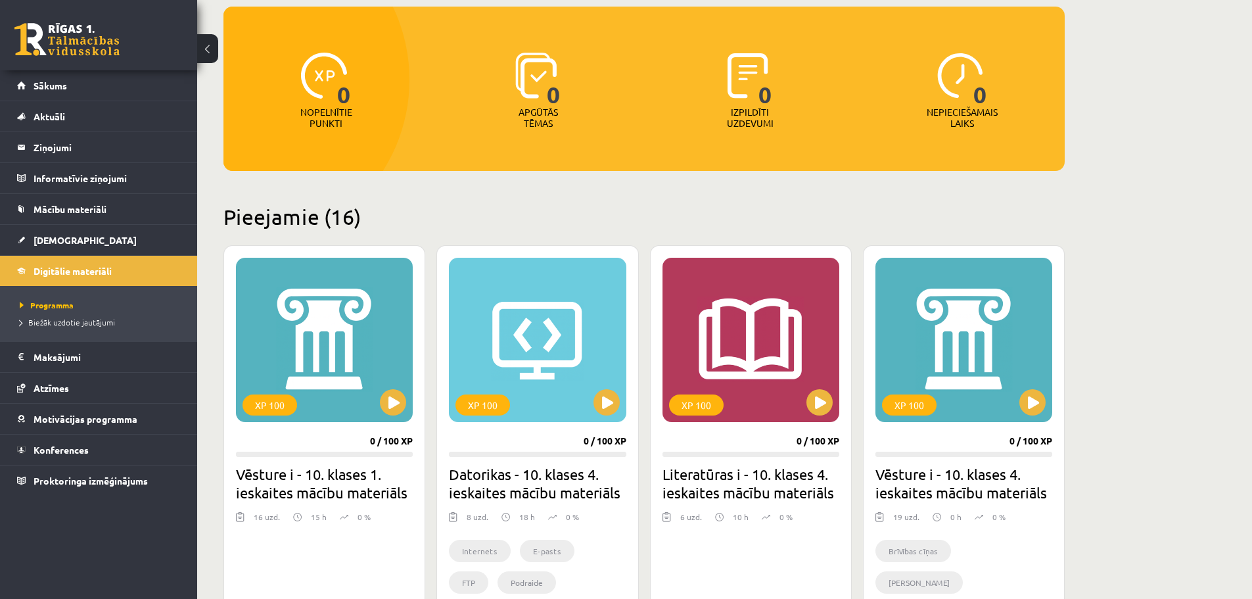
scroll to position [144, 0]
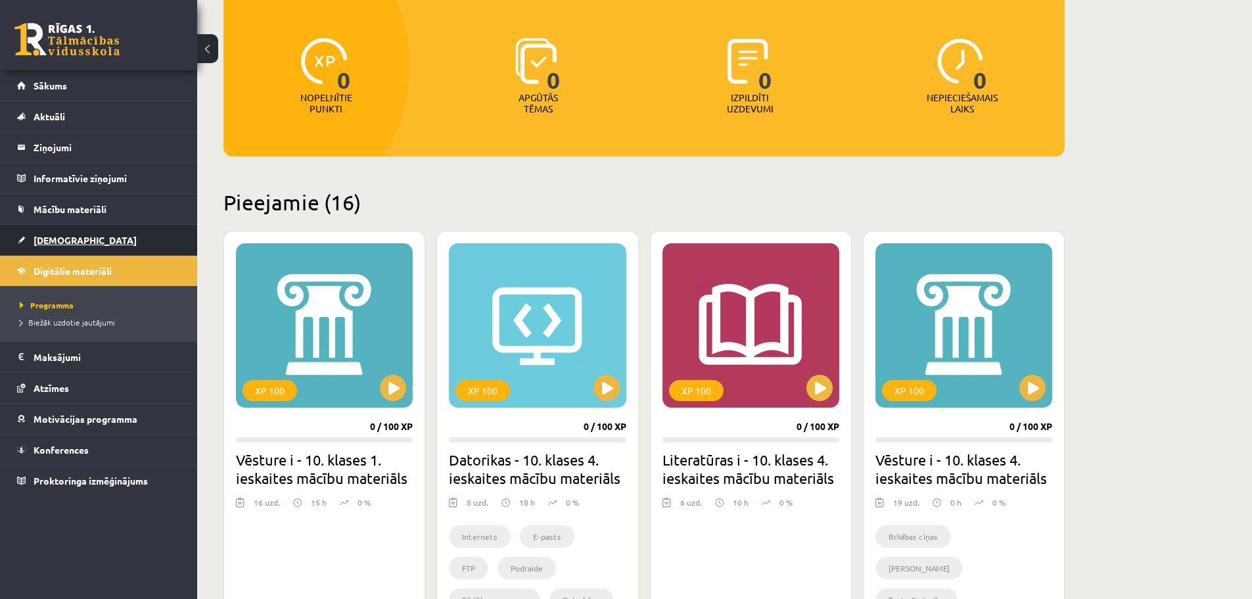
click at [33, 244] on link "[DEMOGRAPHIC_DATA]" at bounding box center [99, 240] width 164 height 30
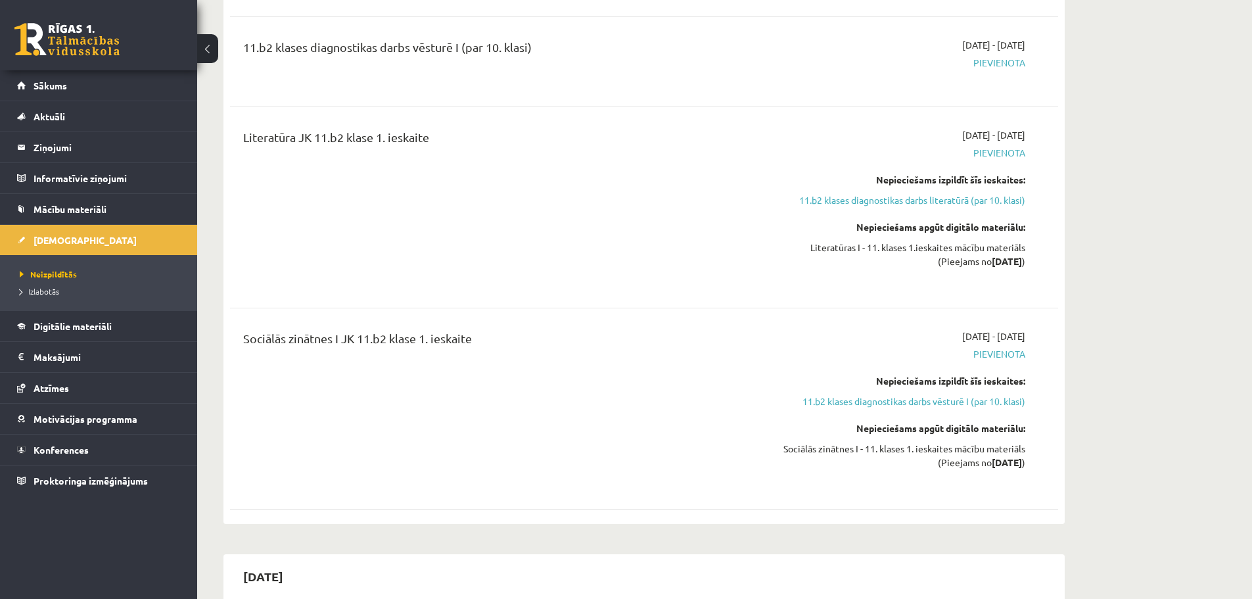
scroll to position [263, 0]
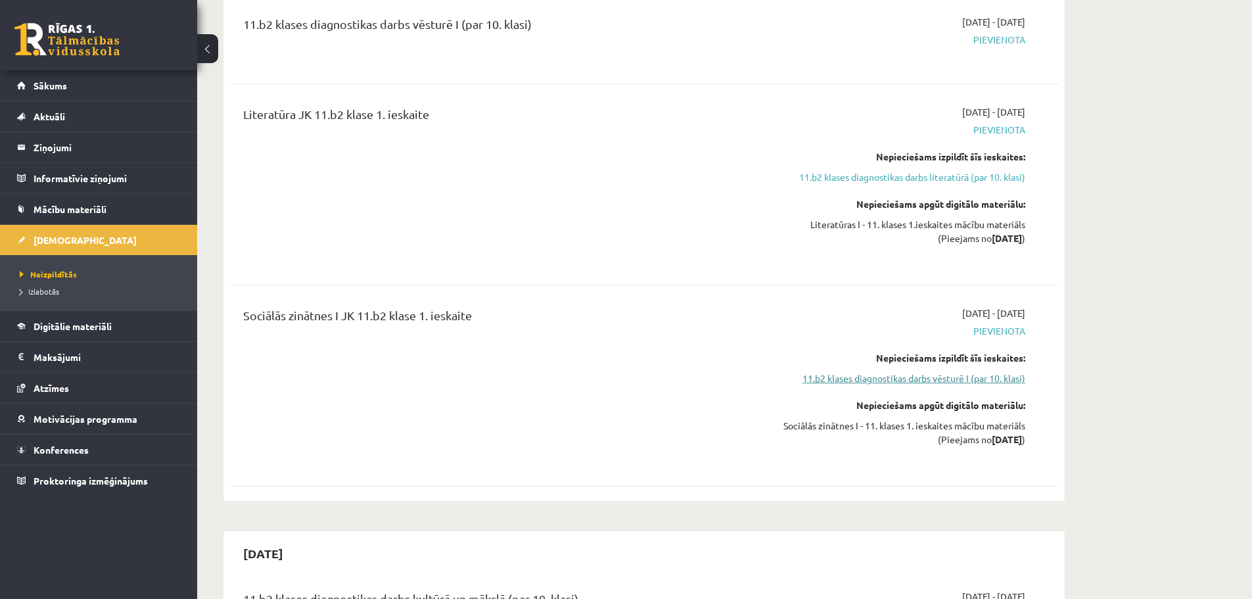
click at [987, 380] on link "11.b2 klases diagnostikas darbs vēsturē I (par 10. klasi)" at bounding box center [902, 378] width 248 height 14
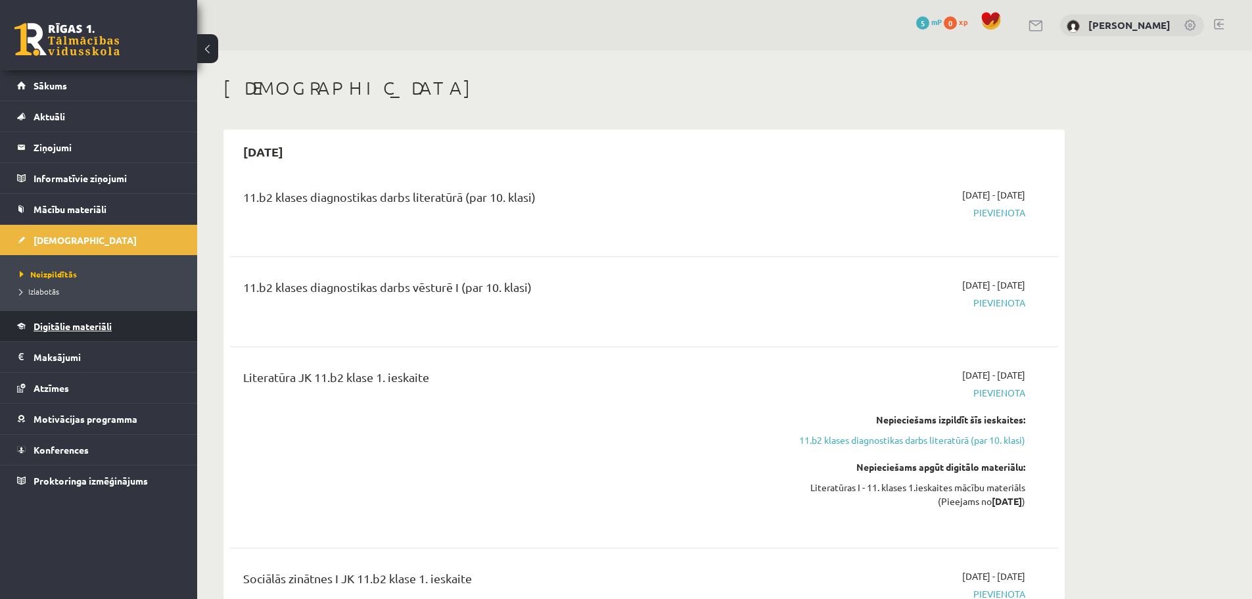
click at [80, 322] on span "Digitālie materiāli" at bounding box center [73, 326] width 78 height 12
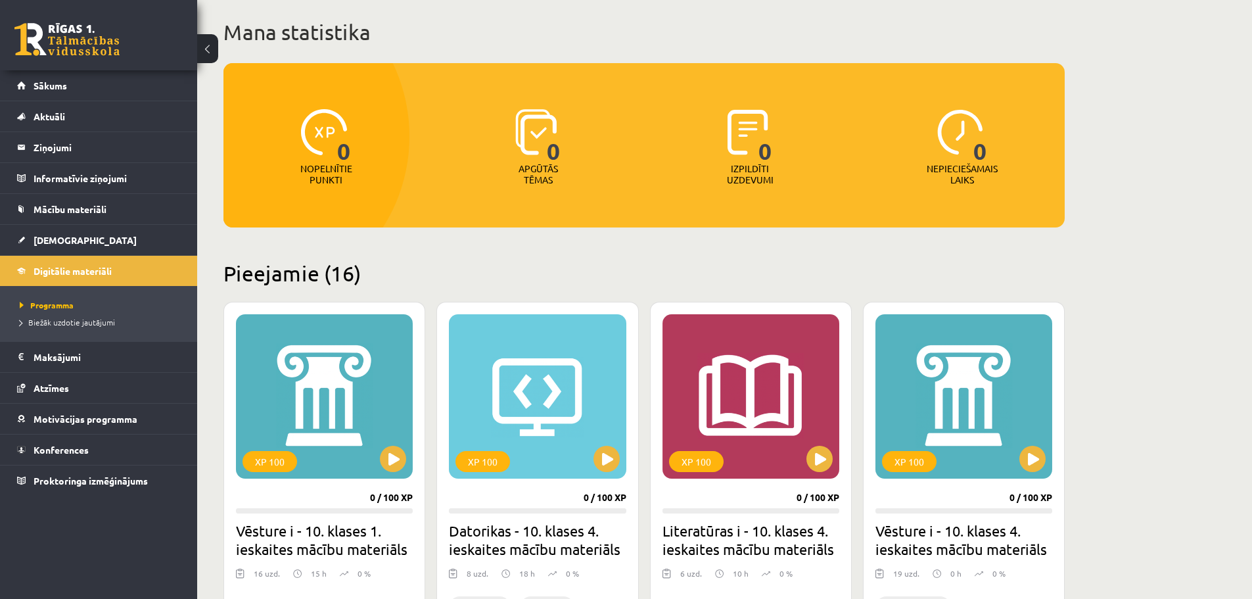
scroll to position [197, 0]
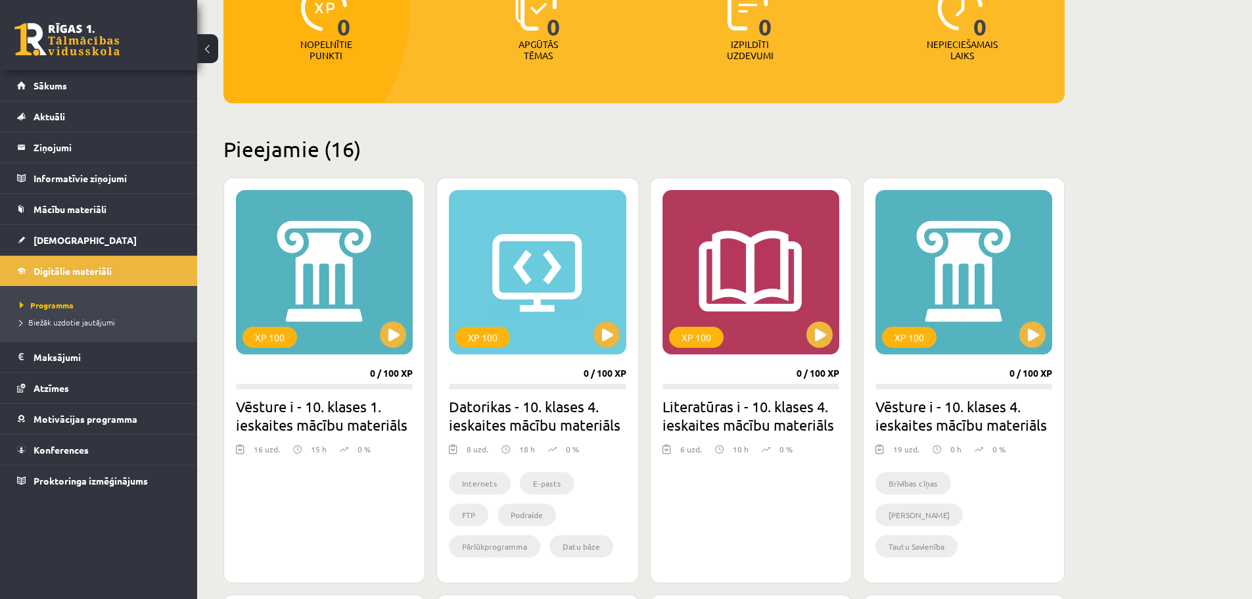
click at [317, 154] on h2 "Pieejamie (16)" at bounding box center [643, 149] width 841 height 26
click at [107, 245] on link "[DEMOGRAPHIC_DATA]" at bounding box center [99, 240] width 164 height 30
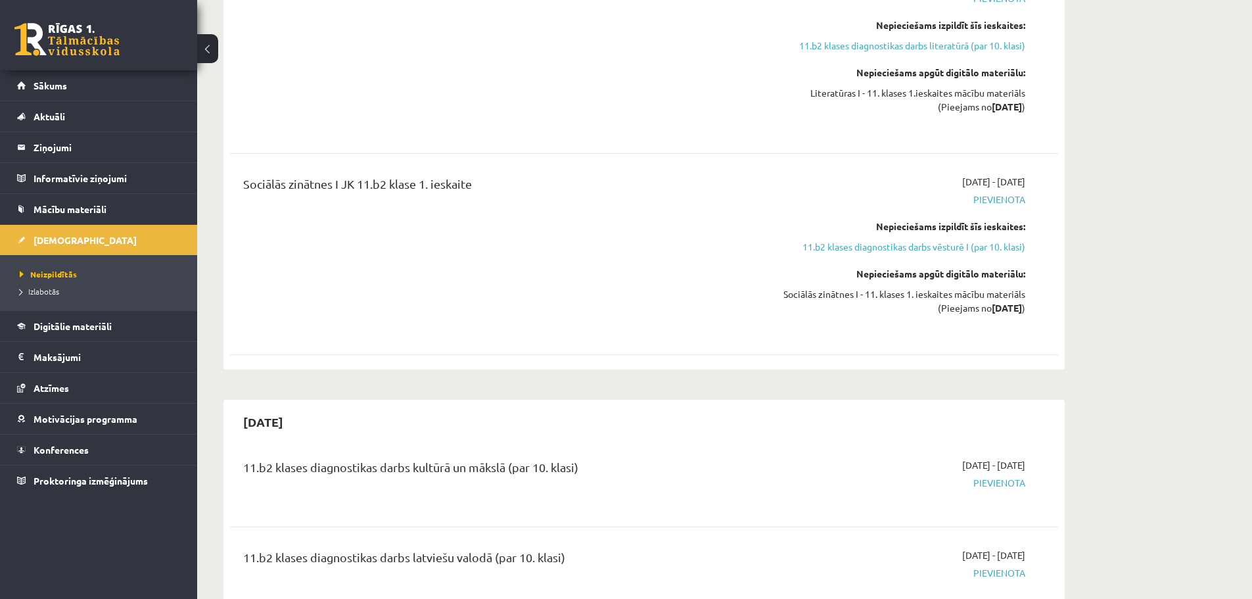
scroll to position [197, 0]
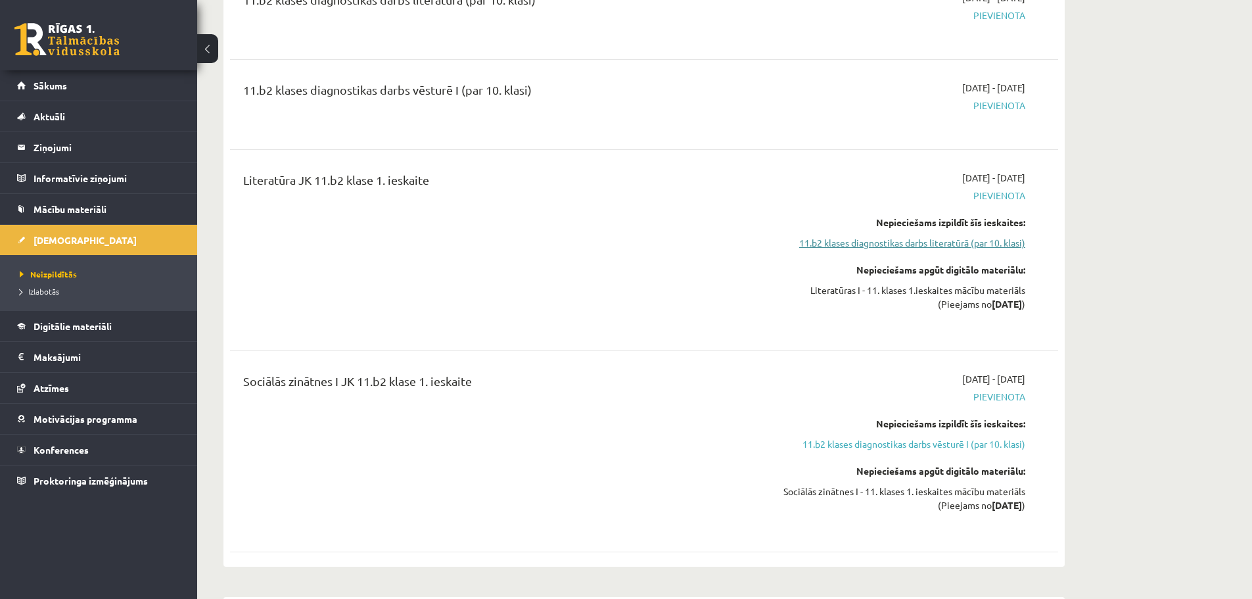
click at [986, 243] on link "11.b2 klases diagnostikas darbs literatūrā (par 10. klasi)" at bounding box center [902, 243] width 248 height 14
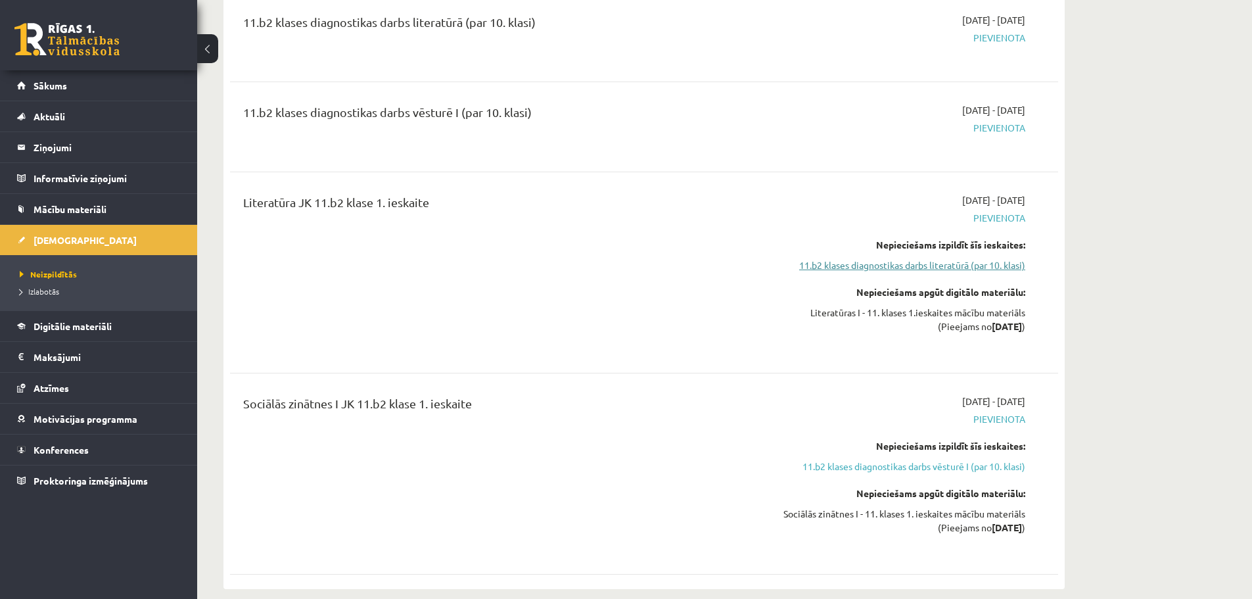
click at [979, 268] on link "11.b2 klases diagnostikas darbs literatūrā (par 10. klasi)" at bounding box center [902, 265] width 248 height 14
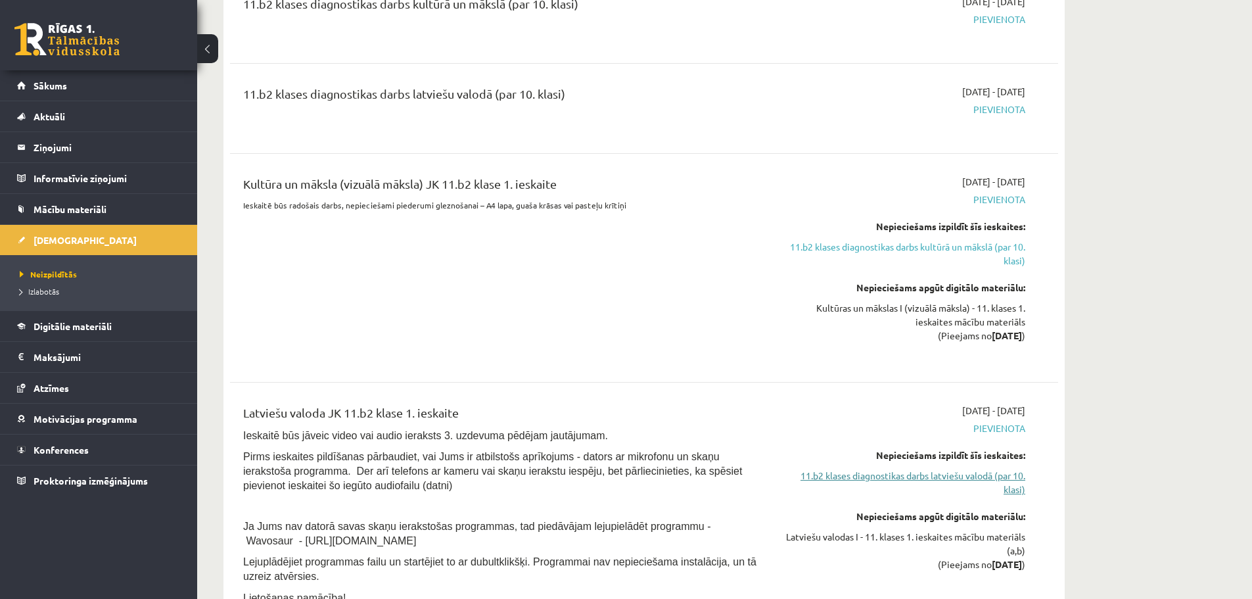
scroll to position [1029, 0]
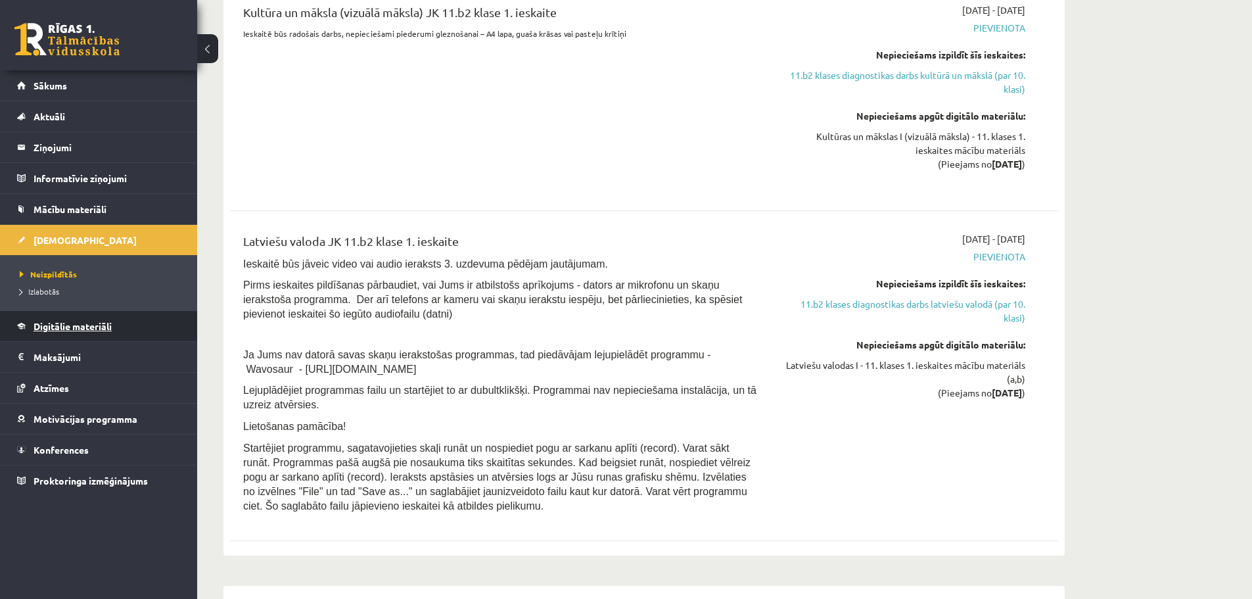
click at [105, 320] on link "Digitālie materiāli" at bounding box center [99, 326] width 164 height 30
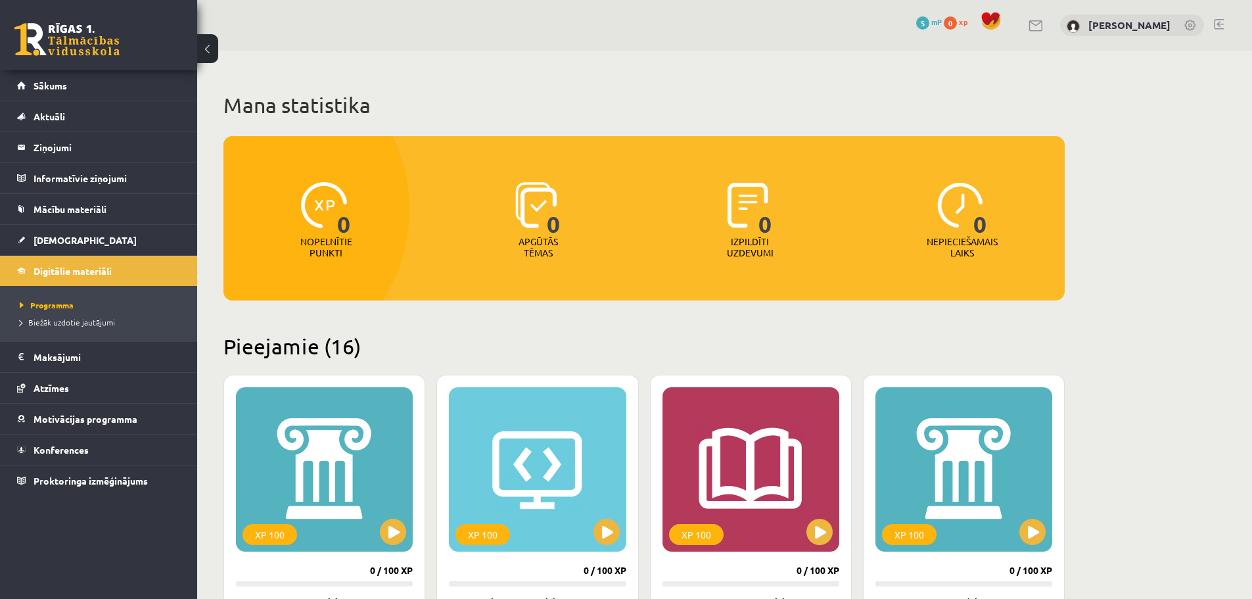
click at [1192, 23] on link at bounding box center [1190, 26] width 13 height 13
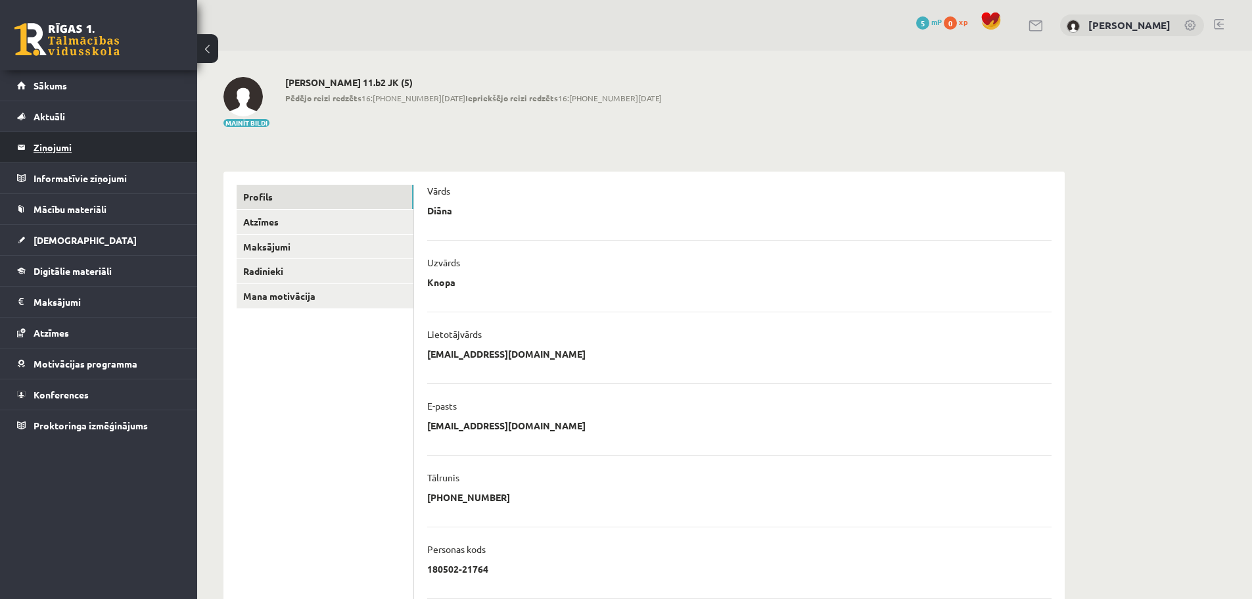
click at [58, 143] on legend "Ziņojumi 0" at bounding box center [107, 147] width 147 height 30
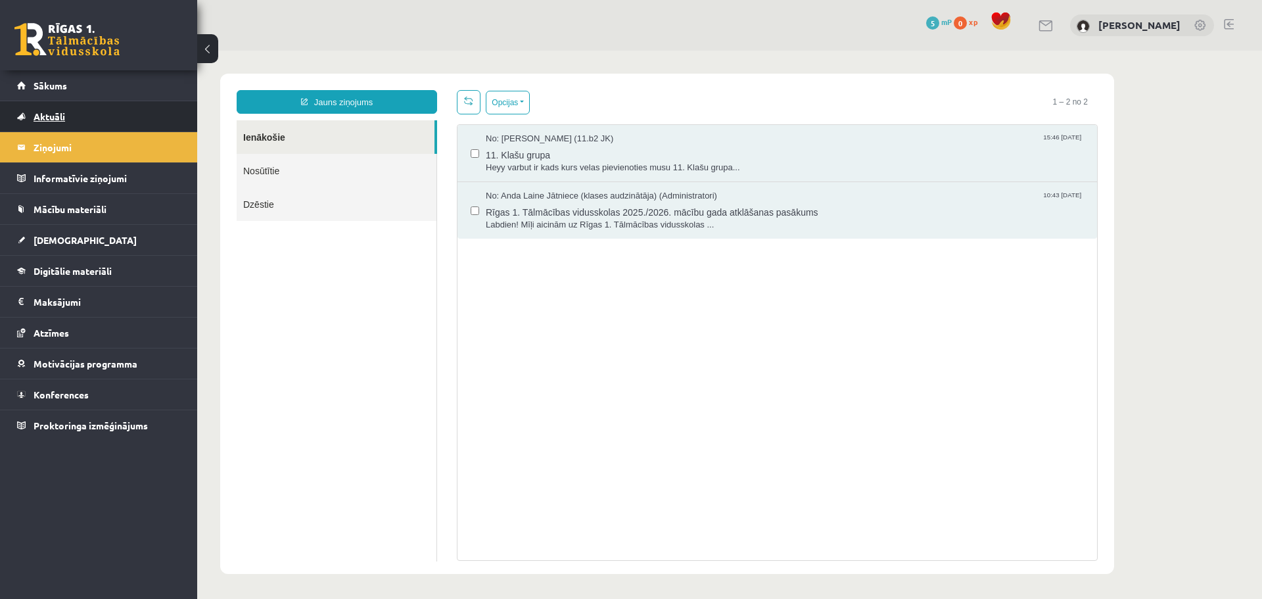
click at [59, 122] on link "Aktuāli" at bounding box center [99, 116] width 164 height 30
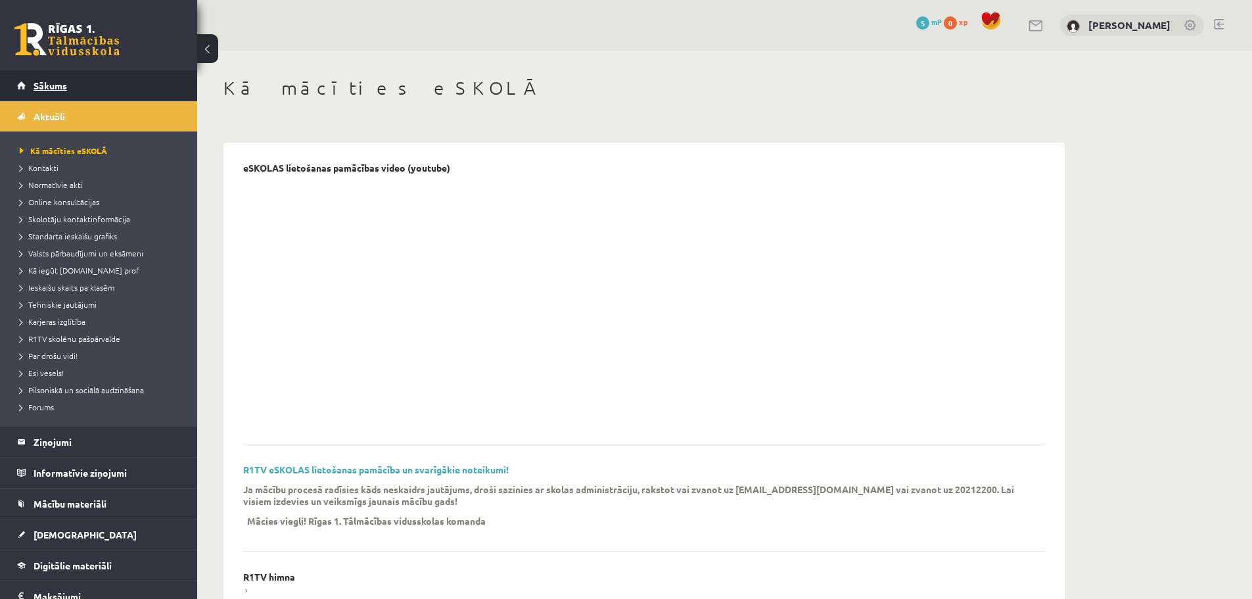
click at [59, 93] on link "Sākums" at bounding box center [99, 85] width 164 height 30
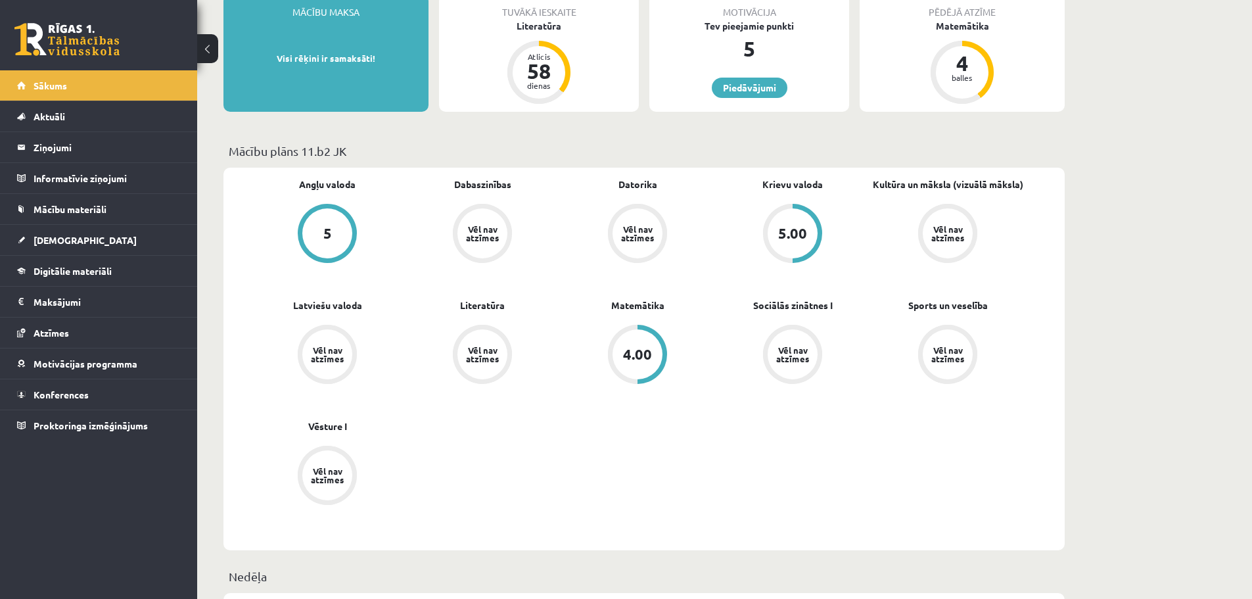
scroll to position [263, 0]
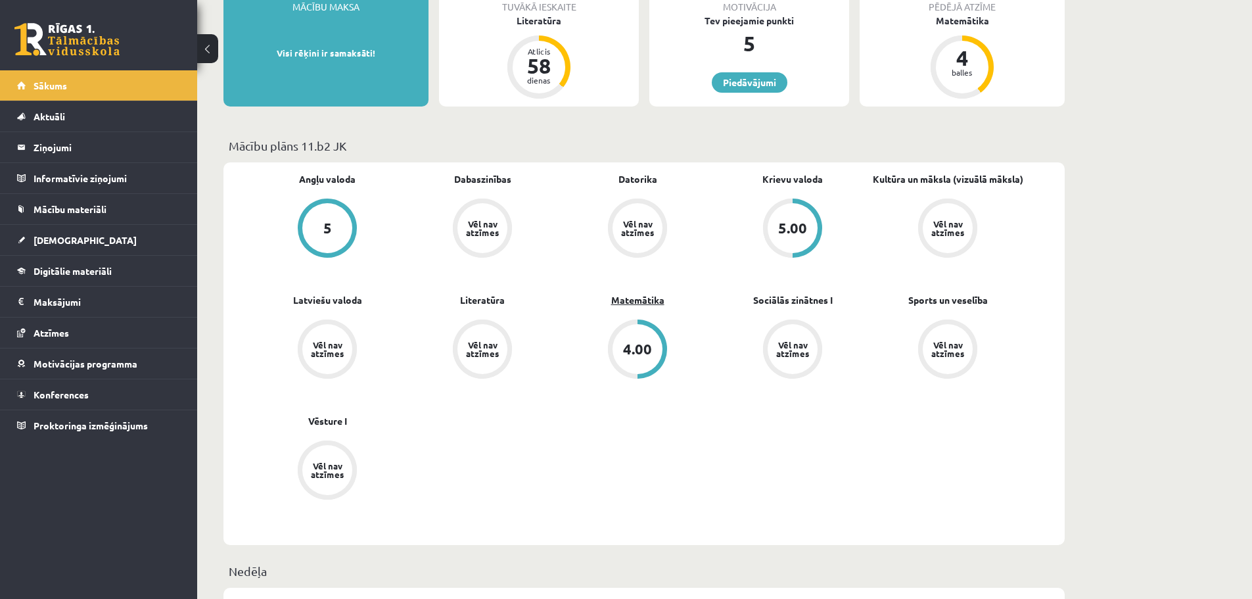
click at [649, 301] on link "Matemātika" at bounding box center [637, 300] width 53 height 14
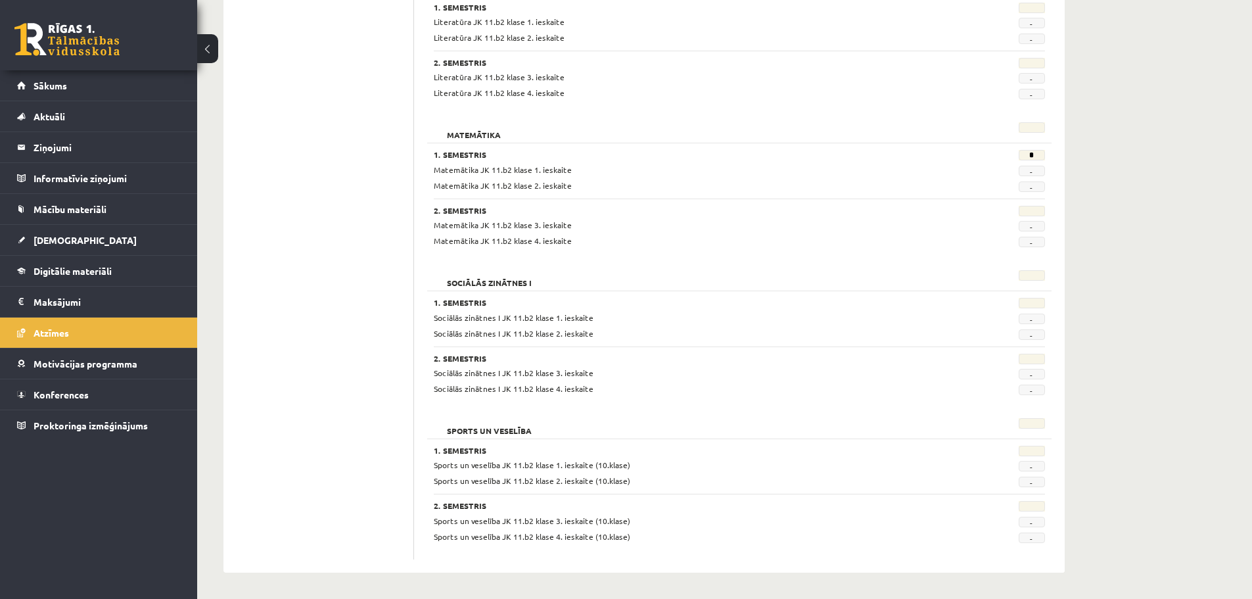
scroll to position [799, 0]
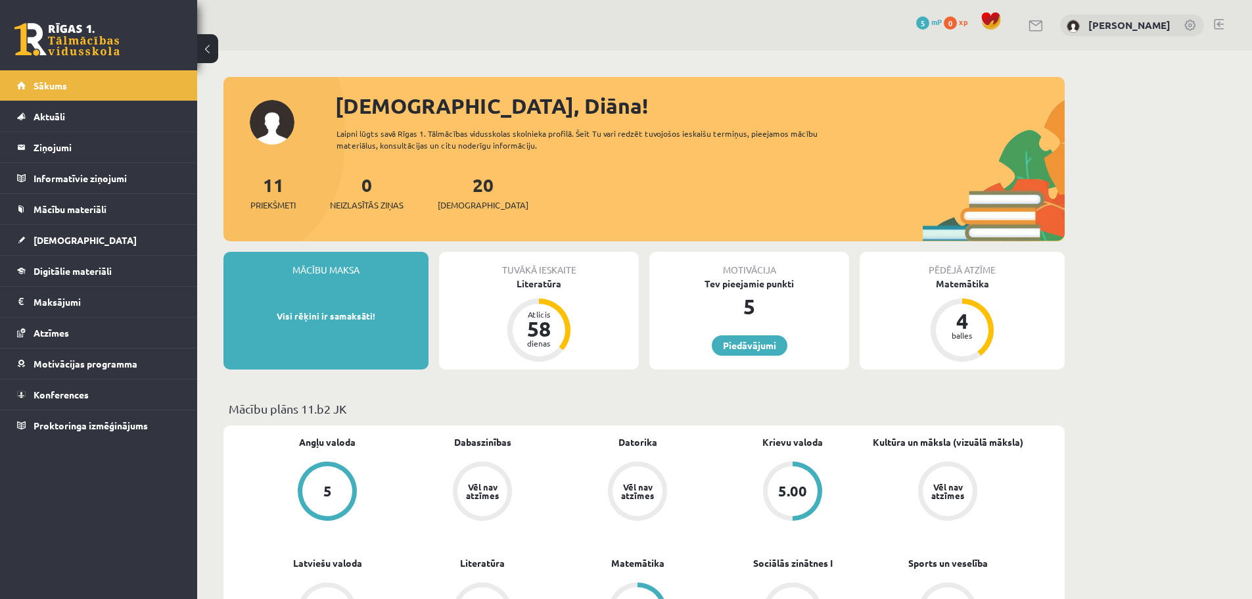
scroll to position [250, 0]
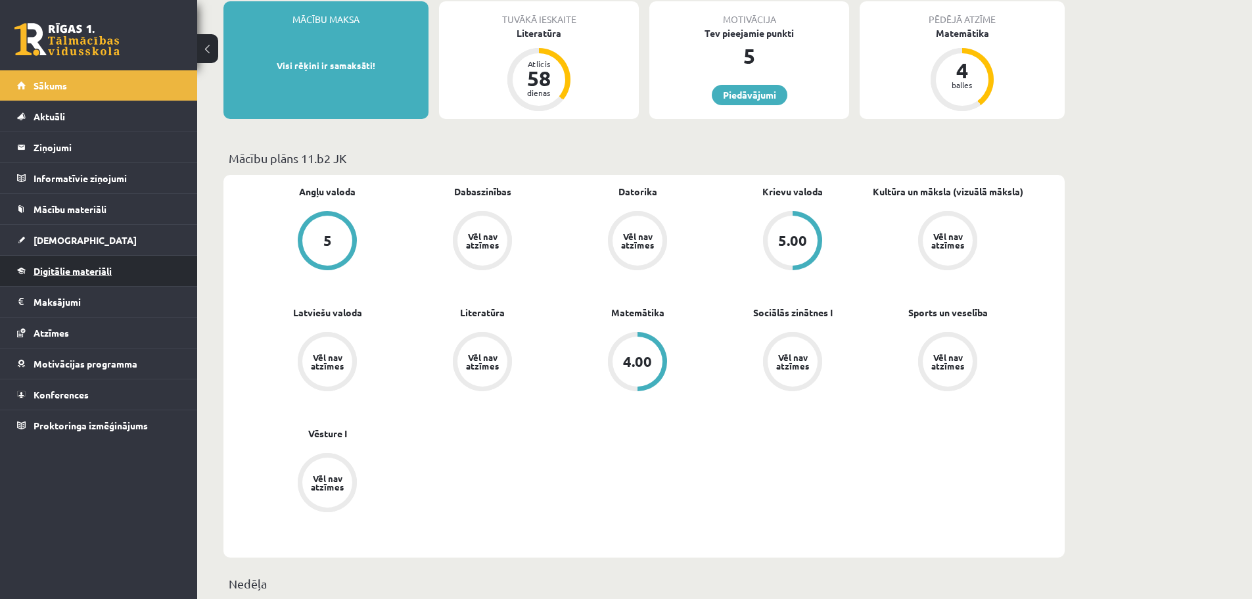
click at [50, 271] on span "Digitālie materiāli" at bounding box center [73, 271] width 78 height 12
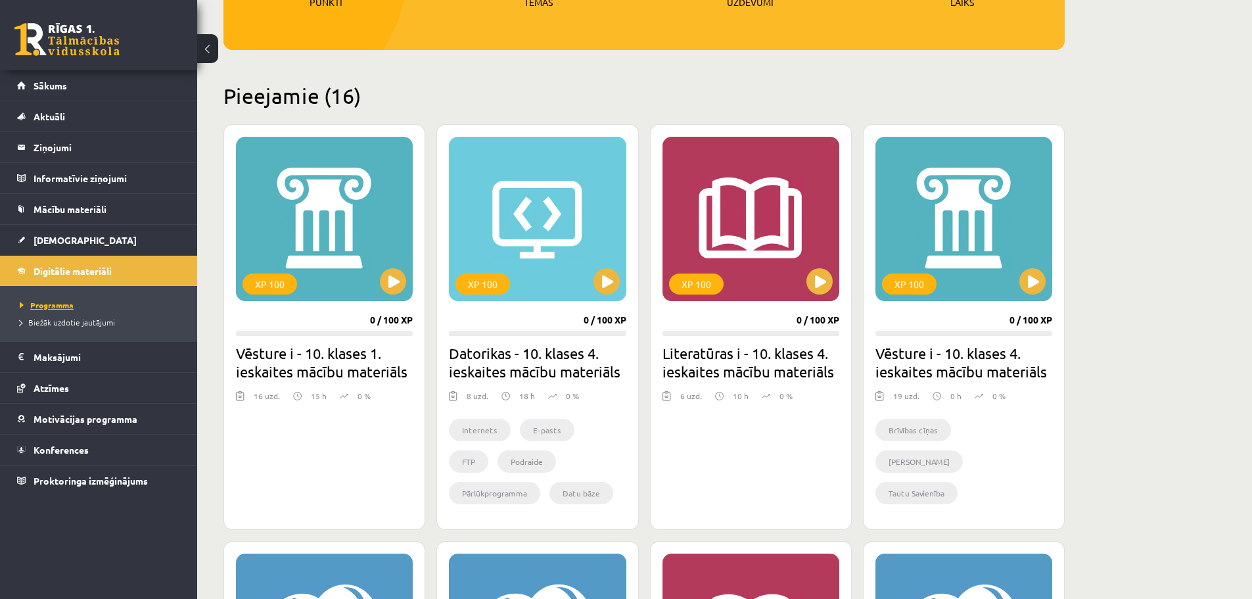
click at [62, 305] on span "Programma" at bounding box center [47, 305] width 54 height 11
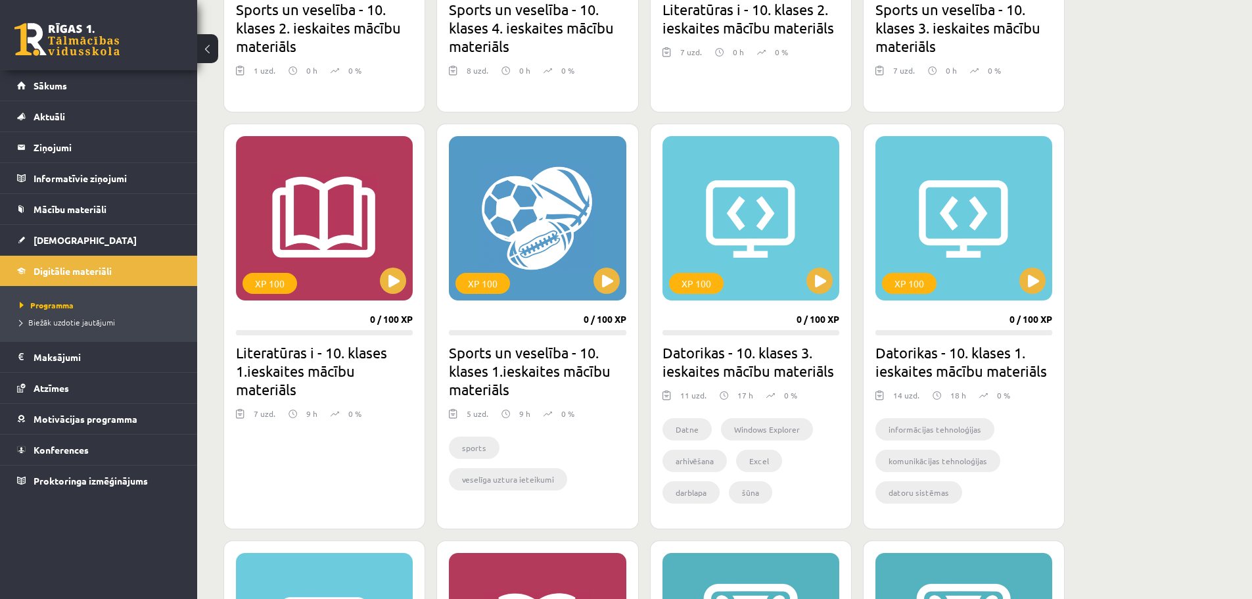
scroll to position [1052, 0]
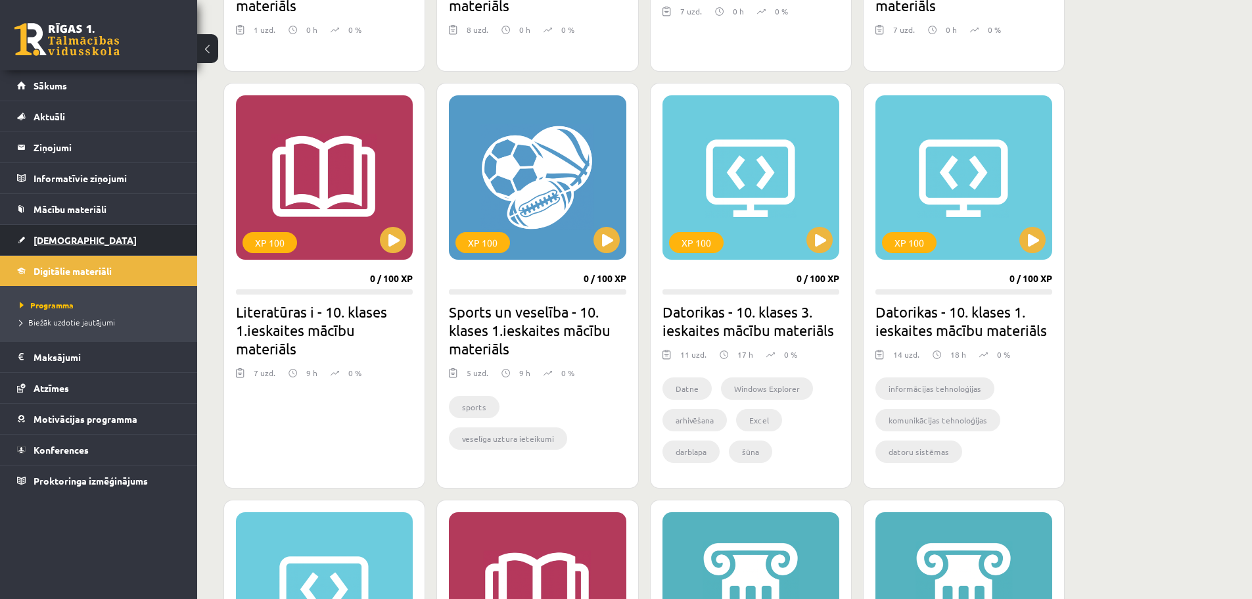
click at [57, 242] on span "[DEMOGRAPHIC_DATA]" at bounding box center [85, 240] width 103 height 12
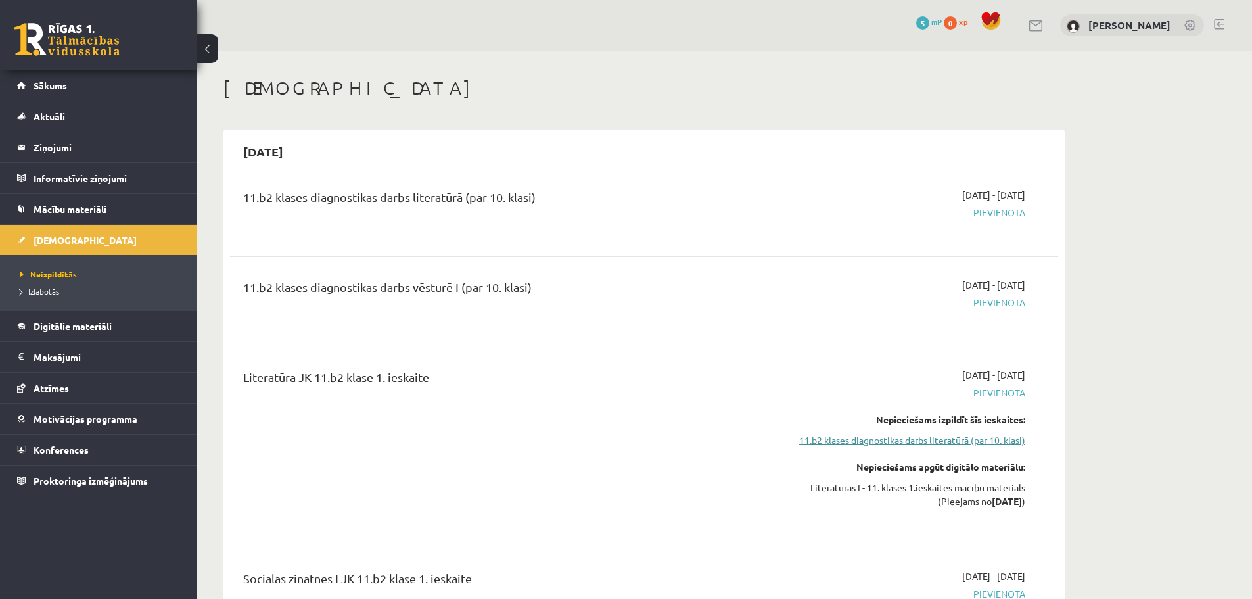
click at [956, 445] on link "11.b2 klases diagnostikas darbs literatūrā (par 10. klasi)" at bounding box center [902, 440] width 248 height 14
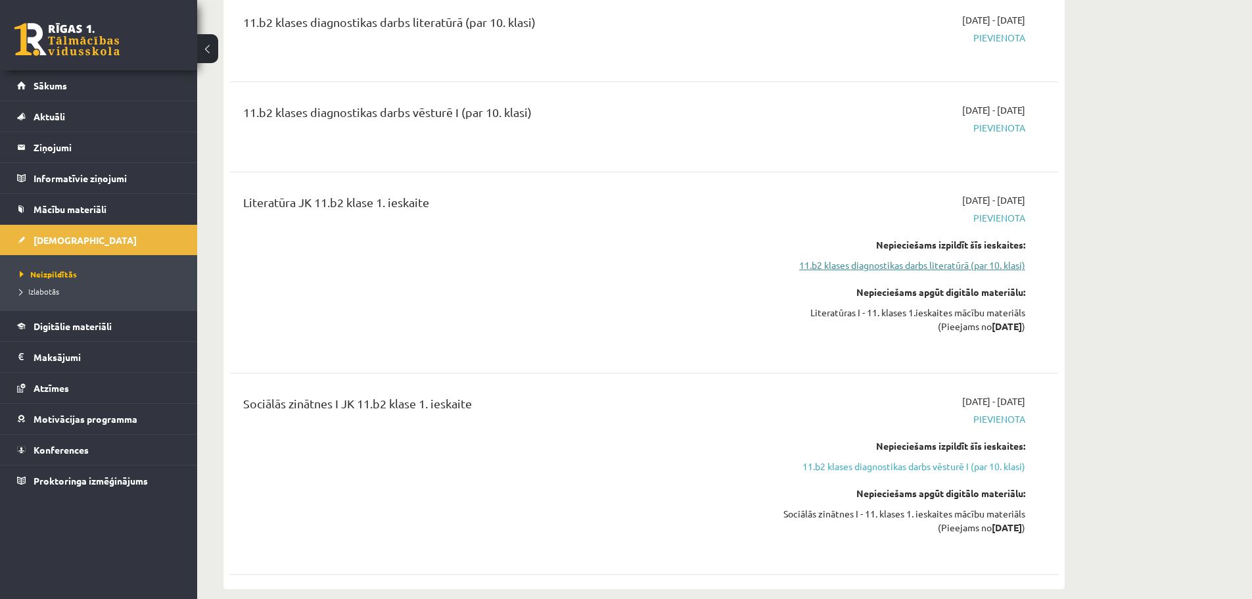
click at [948, 264] on link "11.b2 klases diagnostikas darbs literatūrā (par 10. klasi)" at bounding box center [902, 265] width 248 height 14
click at [103, 326] on span "Digitālie materiāli" at bounding box center [73, 326] width 78 height 12
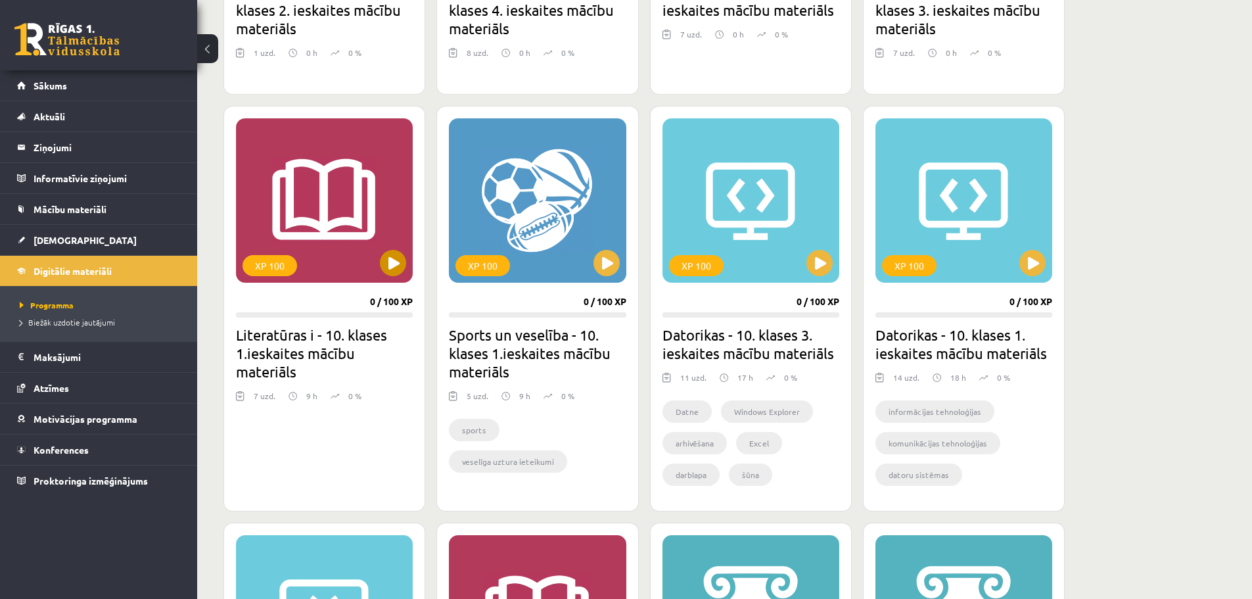
scroll to position [1161, 0]
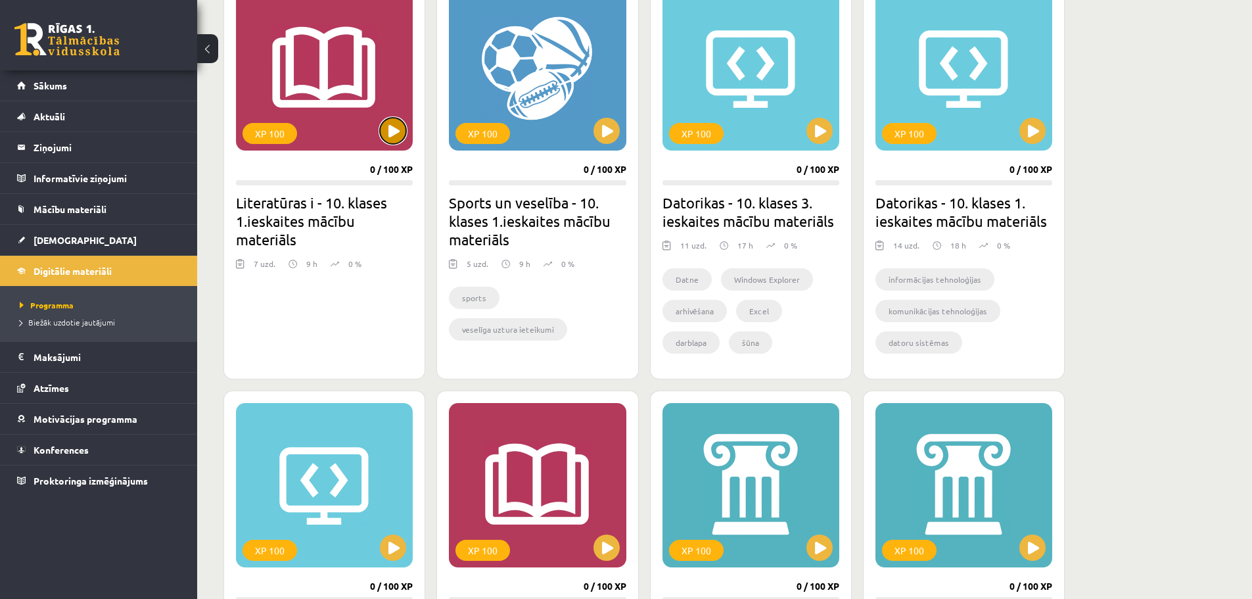
click at [397, 140] on button at bounding box center [393, 131] width 26 height 26
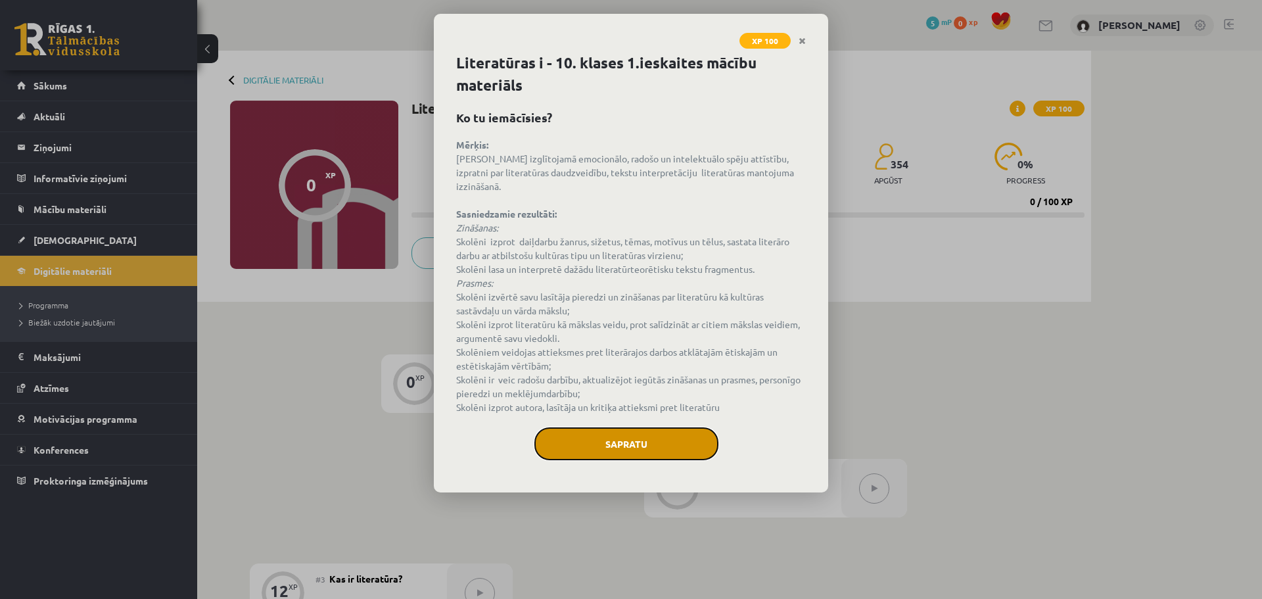
click at [654, 436] on button "Sapratu" at bounding box center [626, 443] width 184 height 33
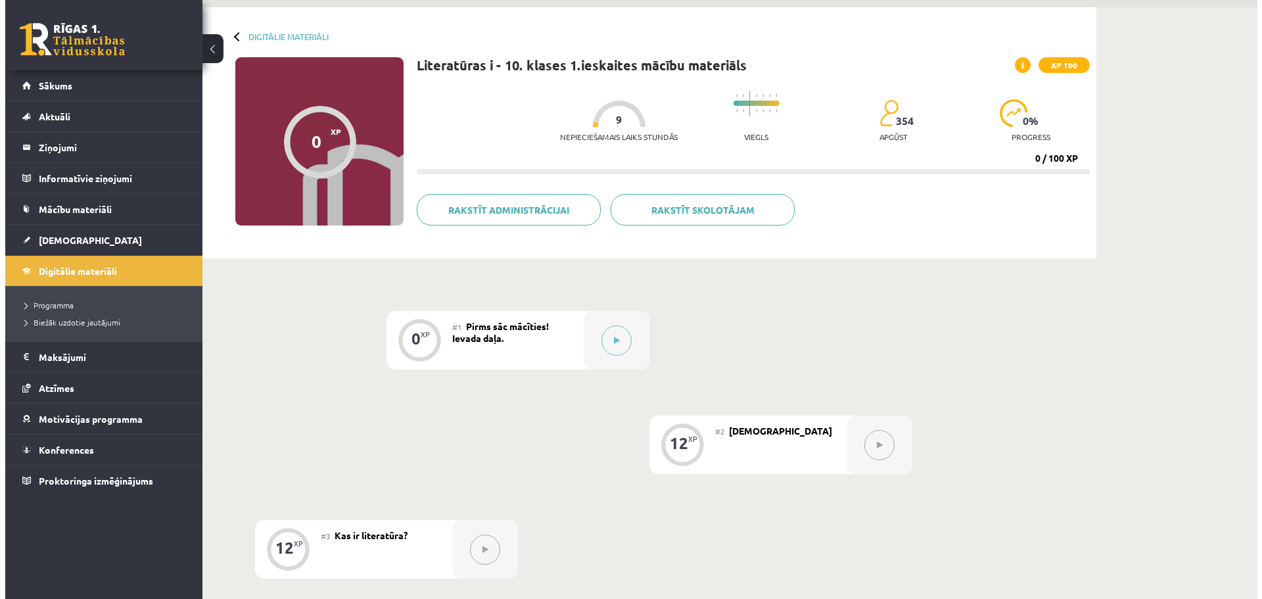
scroll to position [66, 0]
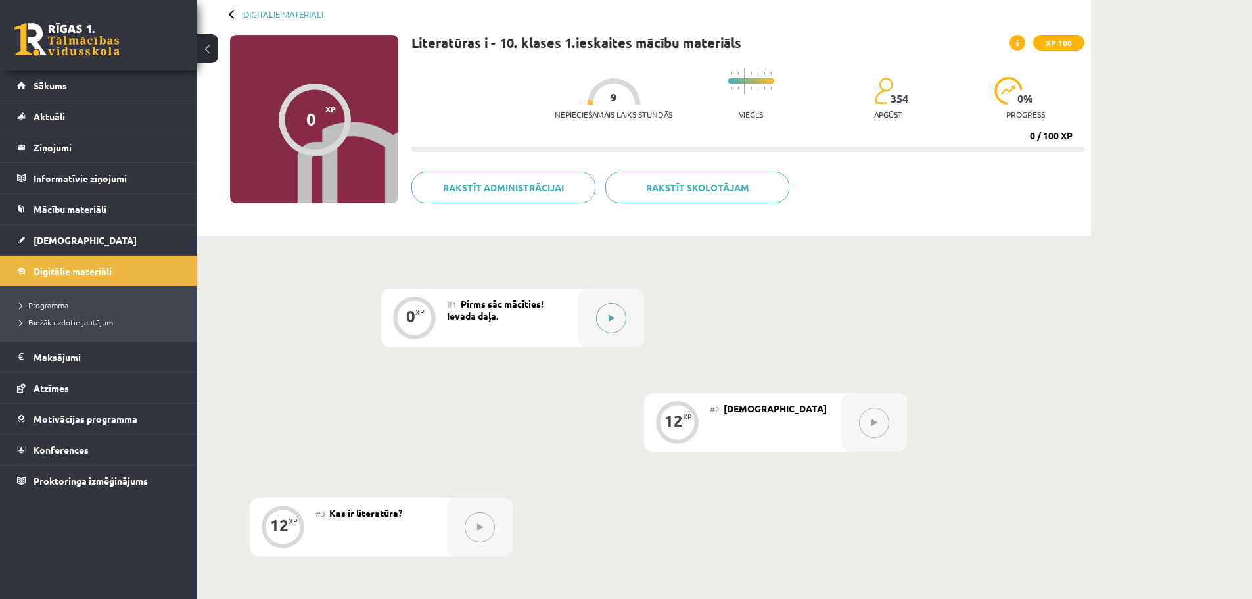
click at [611, 323] on button at bounding box center [611, 318] width 30 height 30
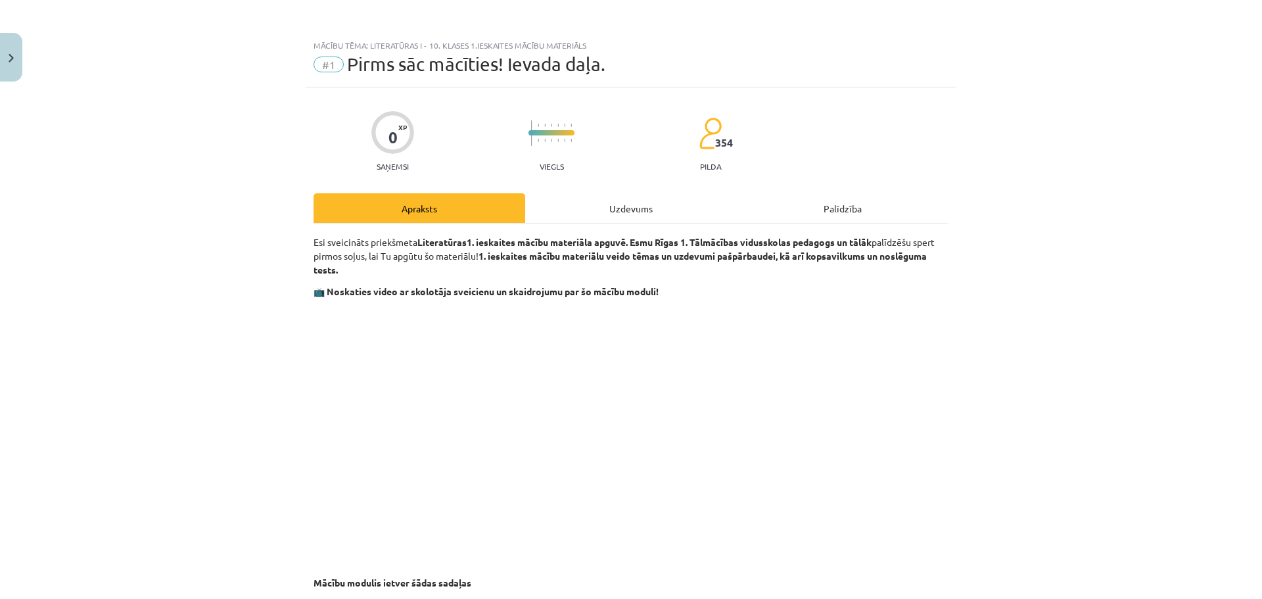
click at [642, 218] on div "Uzdevums" at bounding box center [631, 208] width 212 height 30
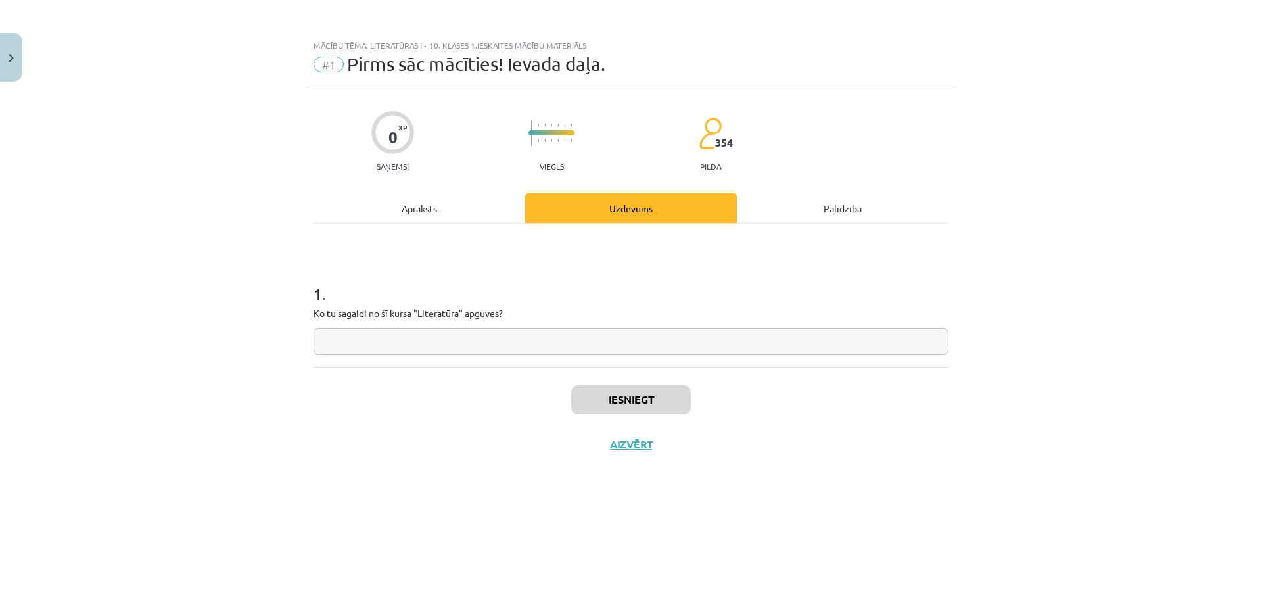
click at [438, 212] on div "Apraksts" at bounding box center [420, 208] width 212 height 30
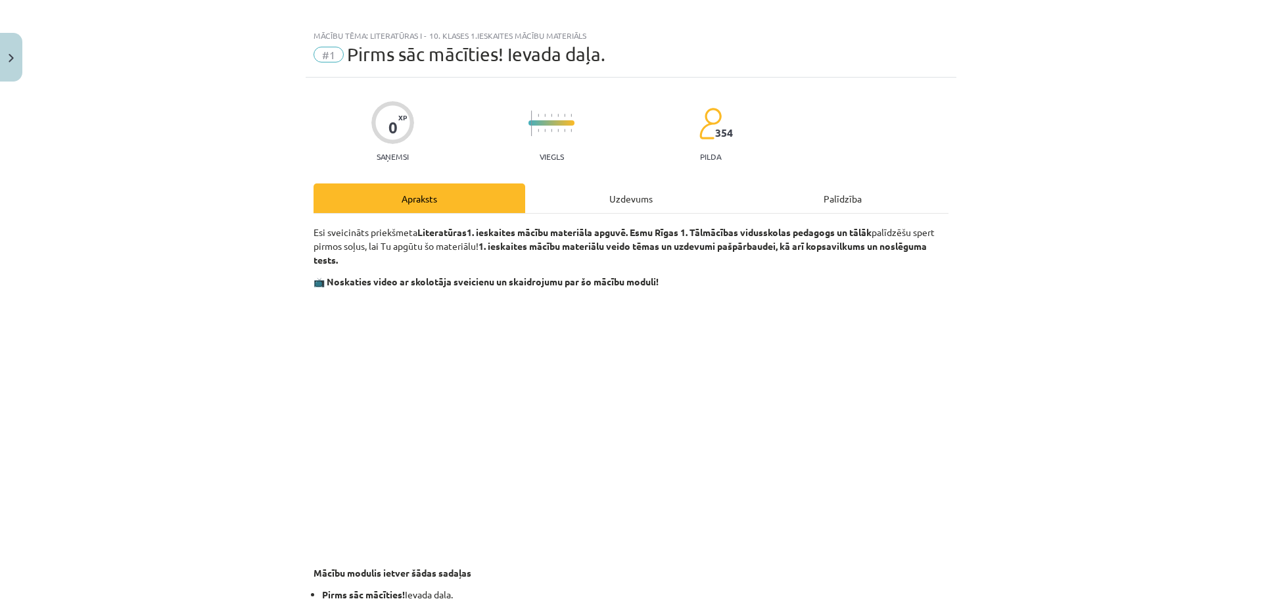
scroll to position [9, 0]
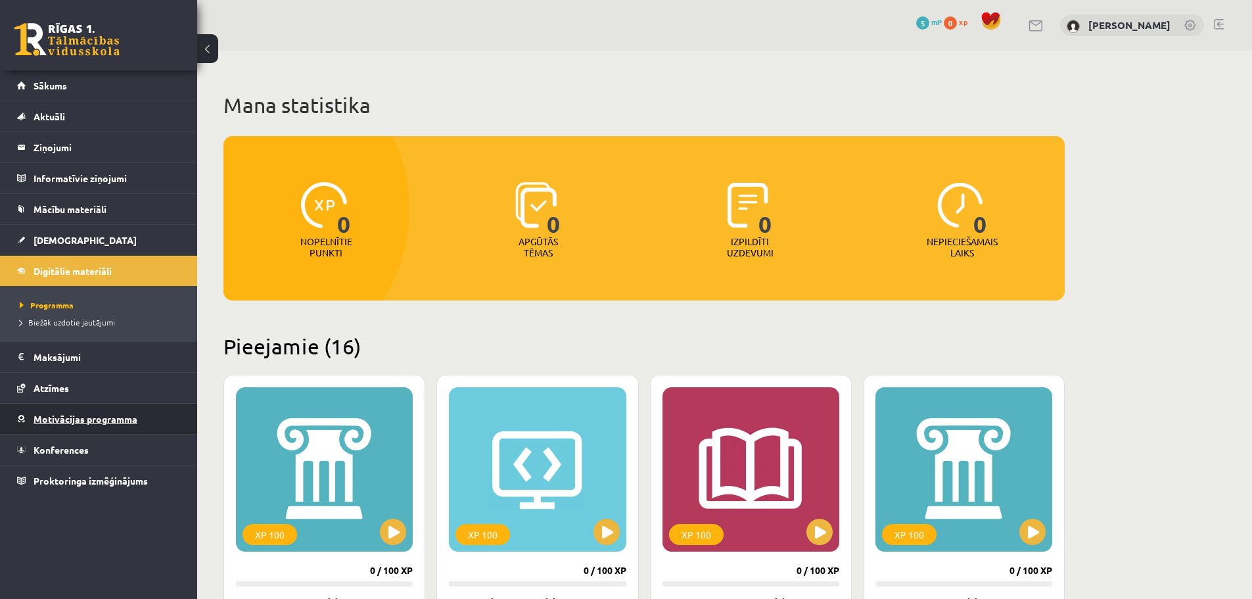
click at [91, 420] on span "Motivācijas programma" at bounding box center [86, 419] width 104 height 12
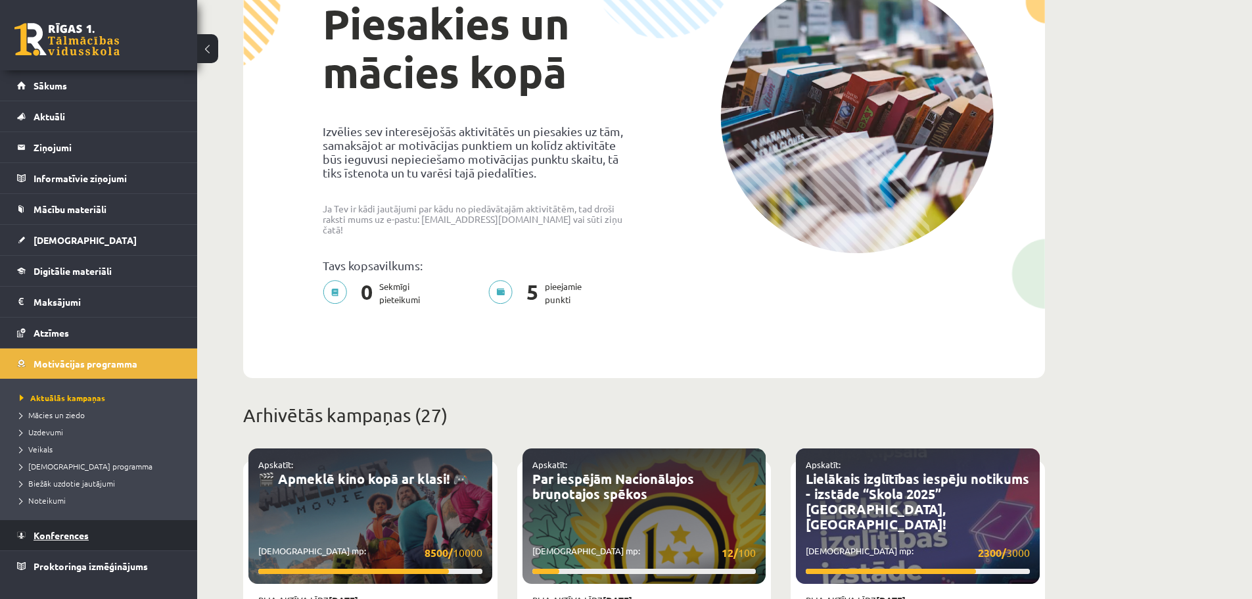
click at [82, 534] on span "Konferences" at bounding box center [61, 535] width 55 height 12
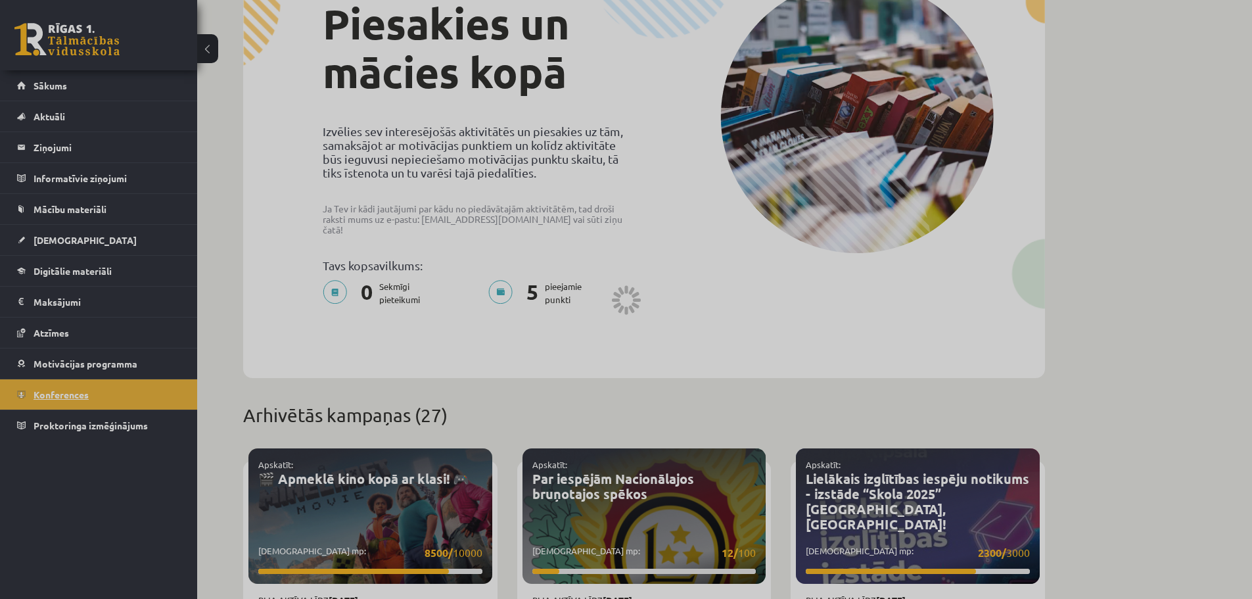
scroll to position [30, 0]
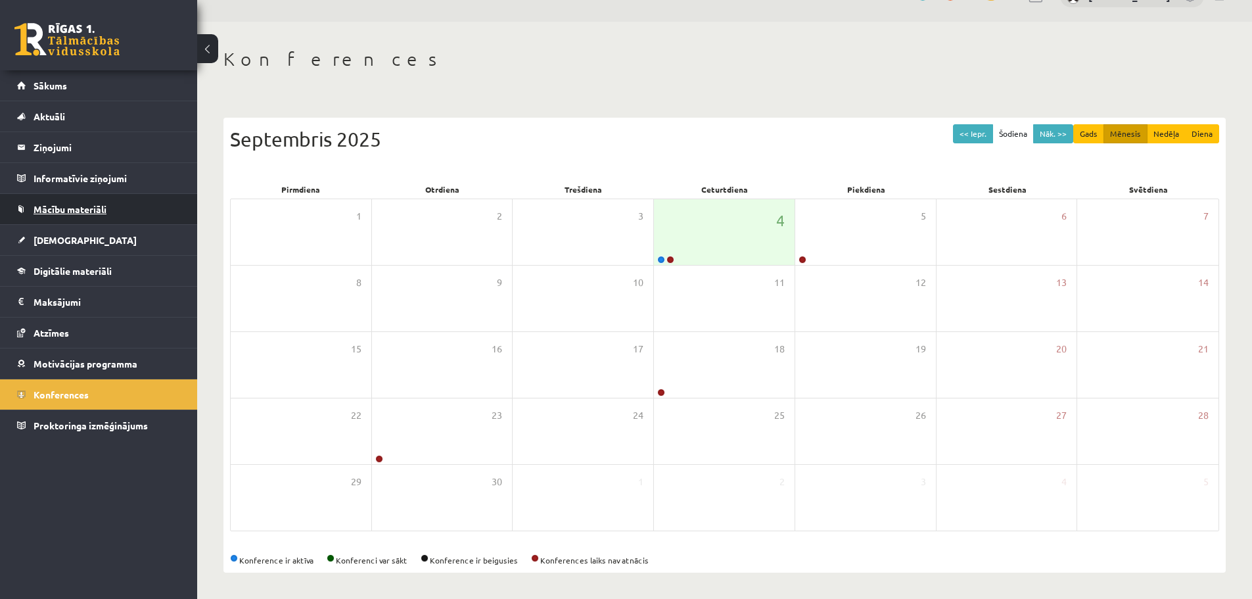
click at [107, 216] on link "Mācību materiāli" at bounding box center [99, 209] width 164 height 30
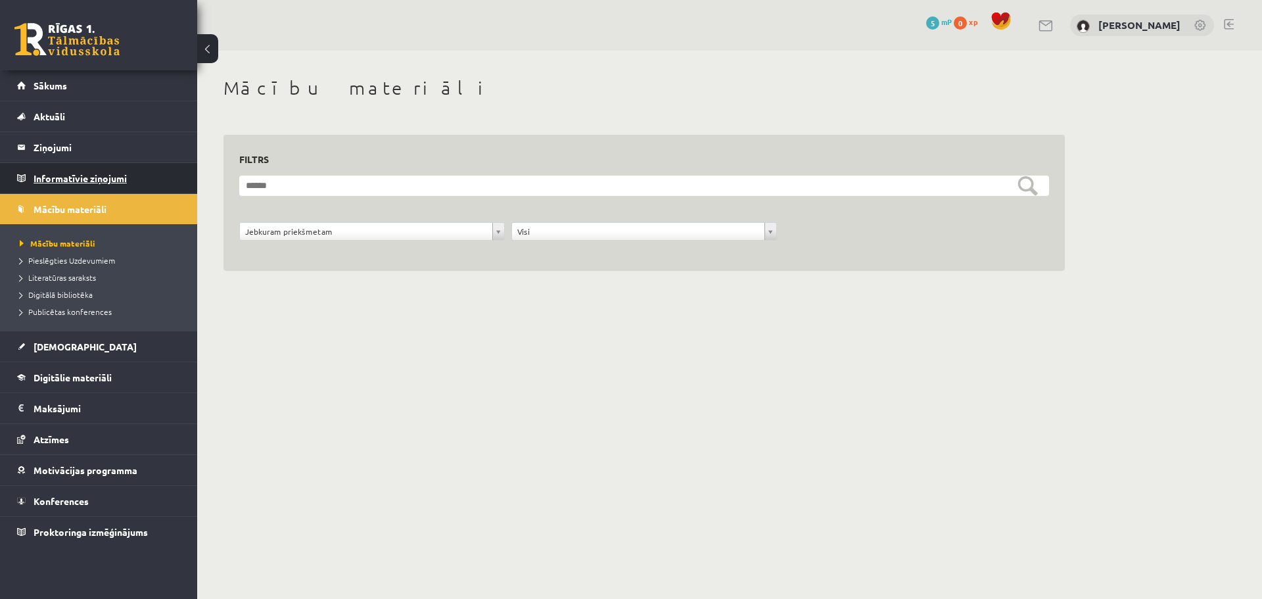
click at [114, 186] on legend "Informatīvie ziņojumi 0" at bounding box center [107, 178] width 147 height 30
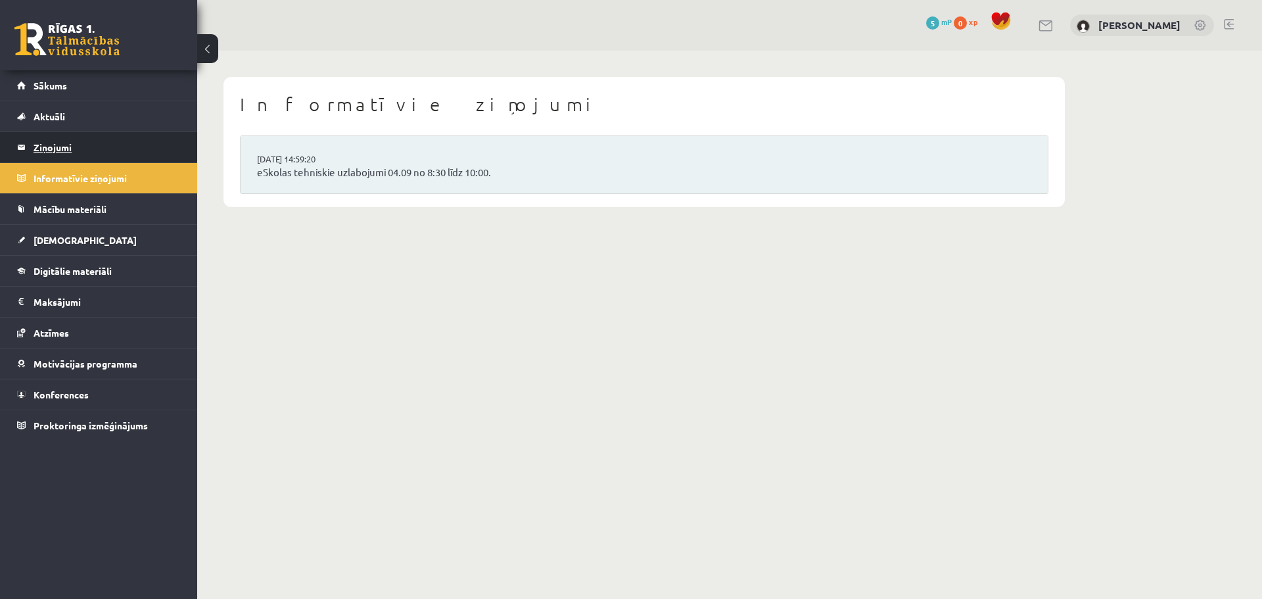
click at [71, 149] on legend "Ziņojumi 0" at bounding box center [107, 147] width 147 height 30
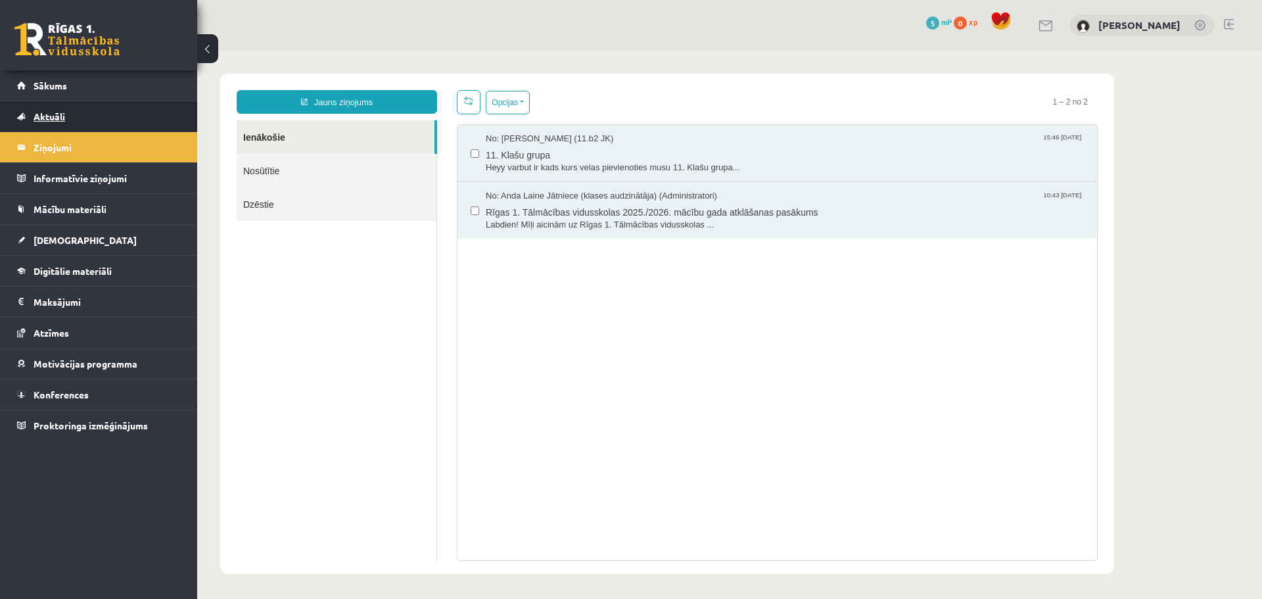
click at [62, 120] on span "Aktuāli" at bounding box center [50, 116] width 32 height 12
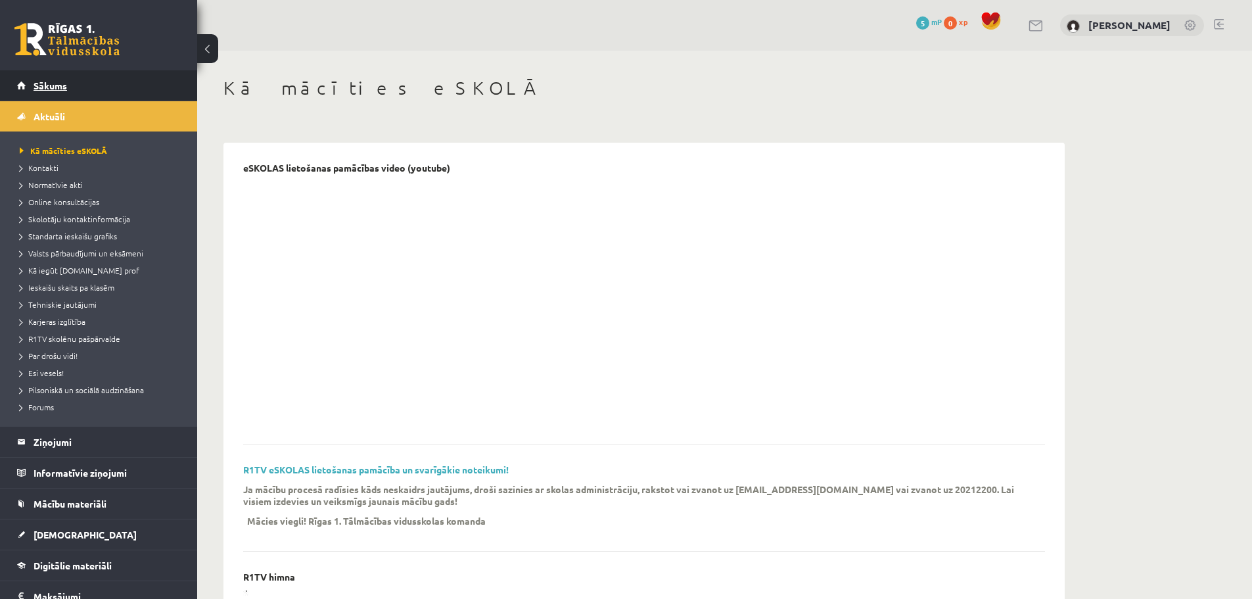
click at [68, 89] on link "Sākums" at bounding box center [99, 85] width 164 height 30
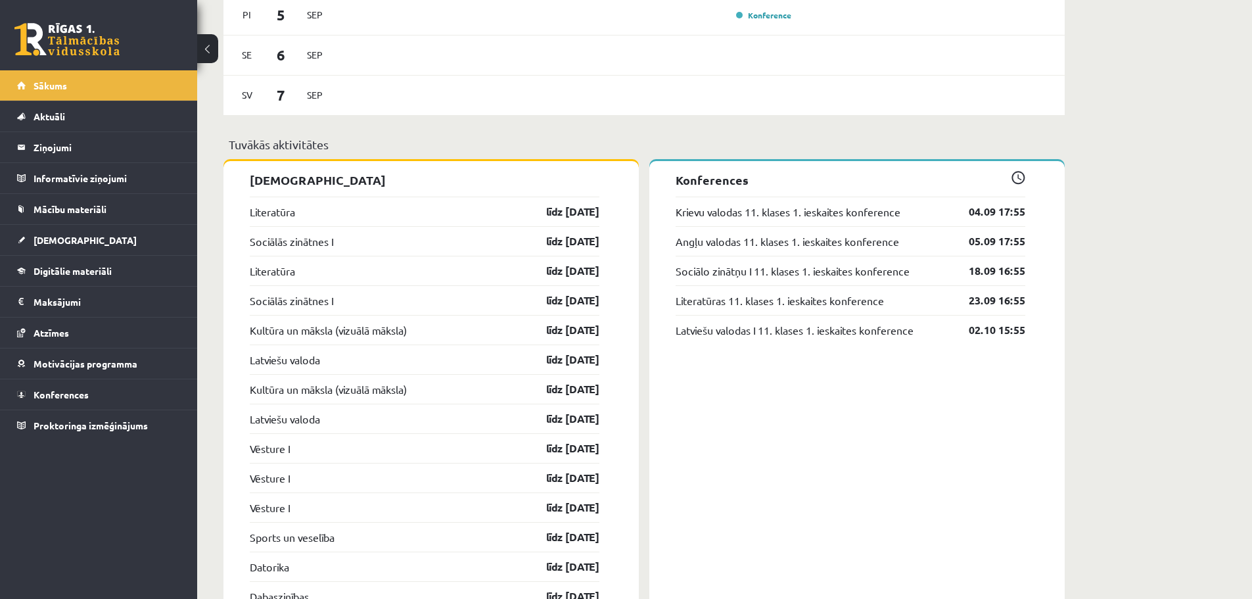
scroll to position [1052, 0]
click at [576, 214] on link "līdz [DATE]" at bounding box center [561, 211] width 76 height 16
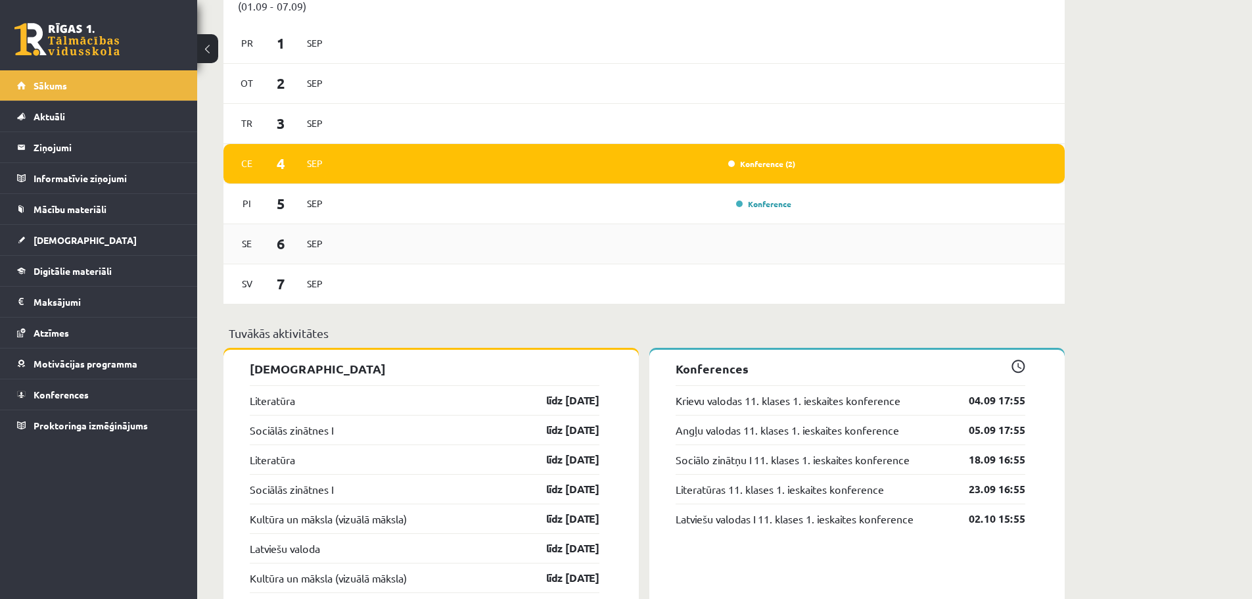
scroll to position [986, 0]
